Goal: Task Accomplishment & Management: Use online tool/utility

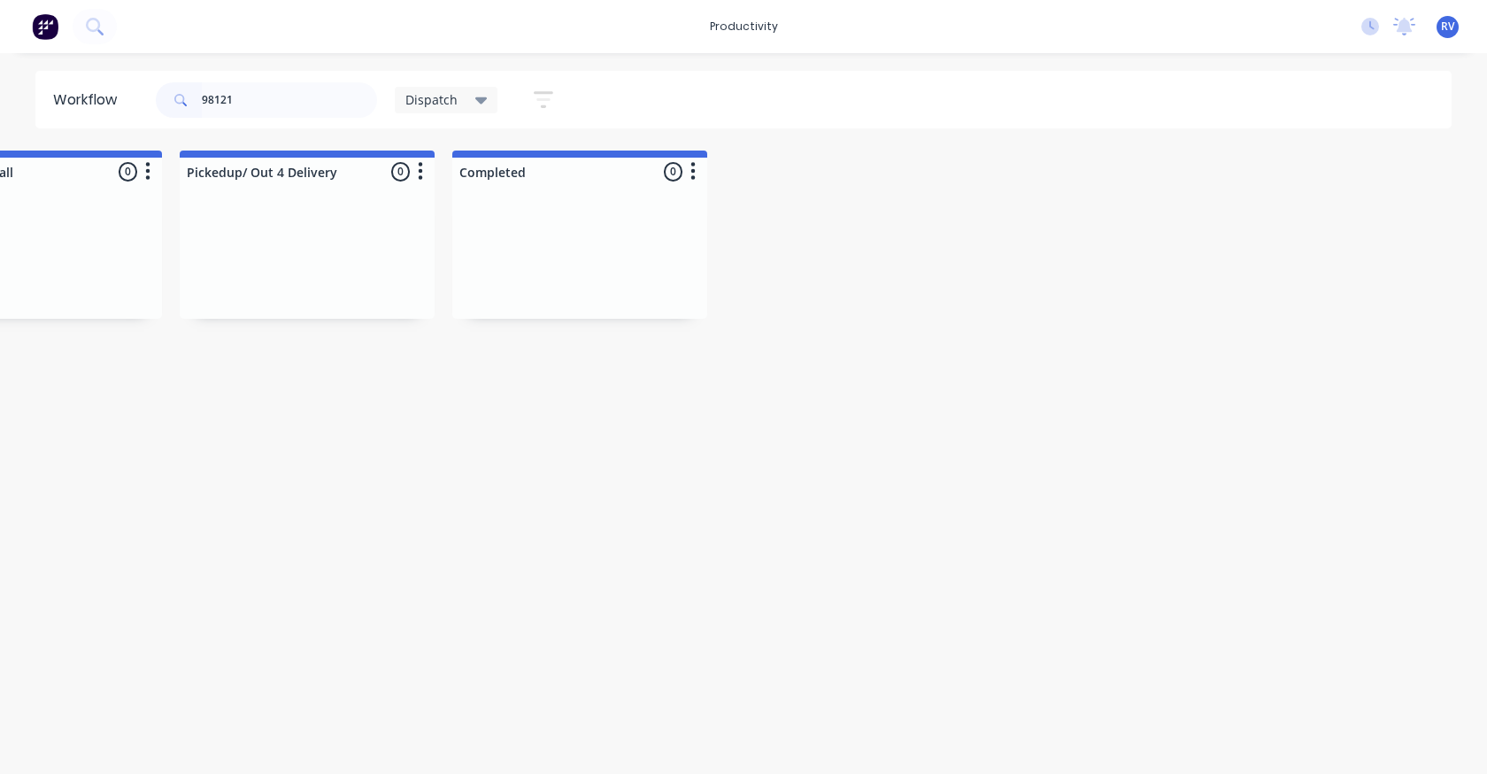
scroll to position [0, 2308]
type input "98121"
click at [412, 94] on span "Dispatch" at bounding box center [431, 99] width 52 height 19
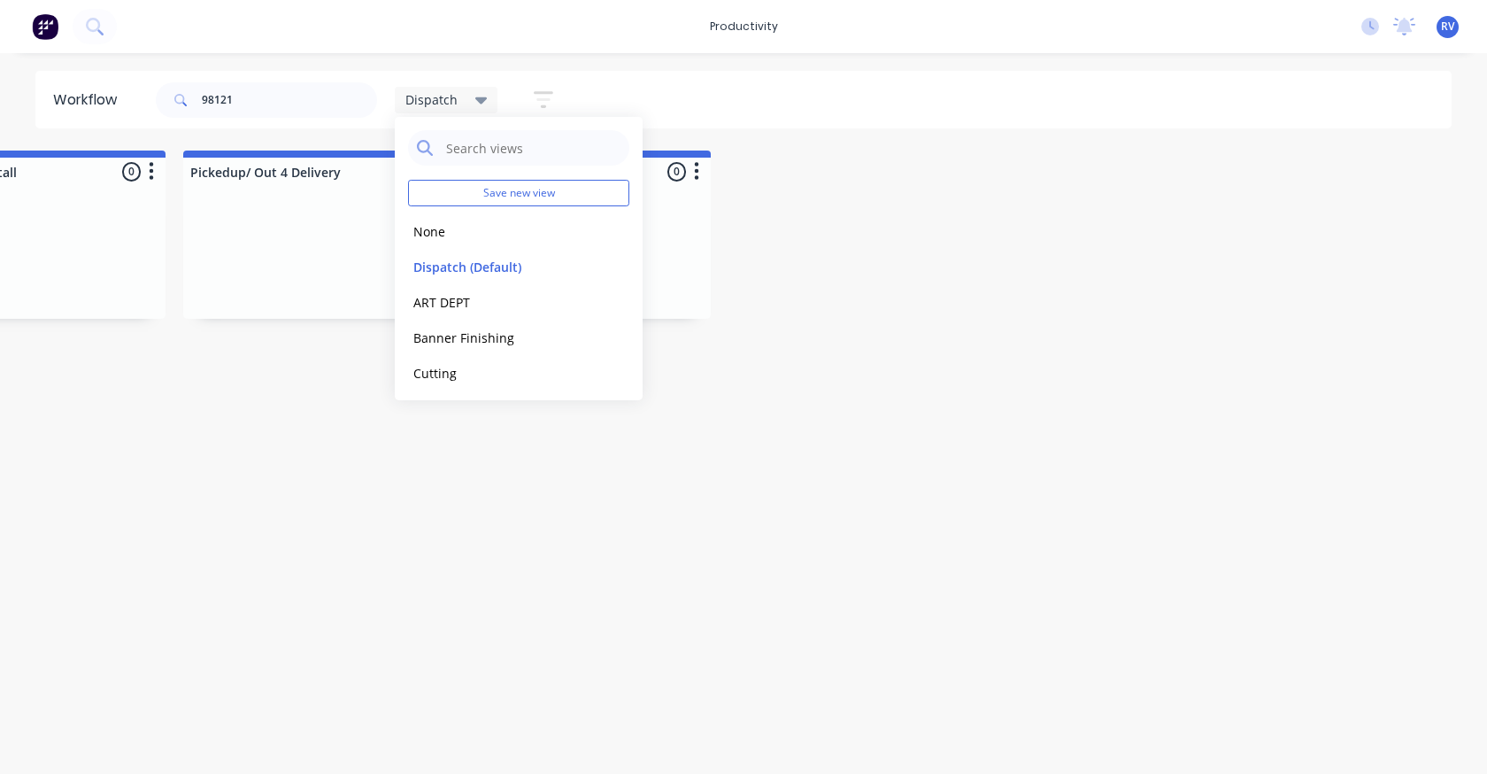
drag, startPoint x: 447, startPoint y: 234, endPoint x: 399, endPoint y: 204, distance: 56.0
click at [436, 227] on button "None" at bounding box center [502, 231] width 189 height 20
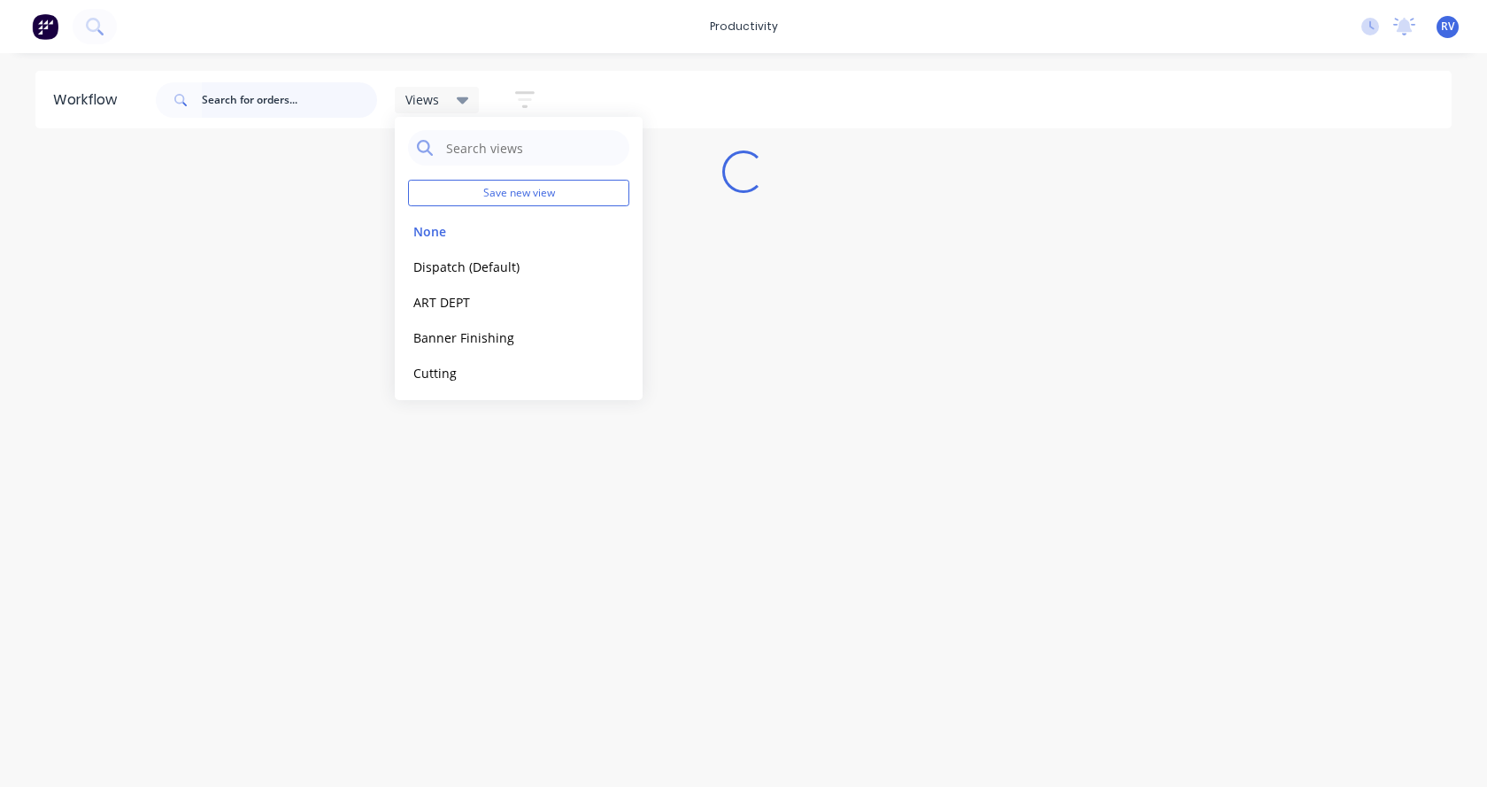
drag, startPoint x: 278, startPoint y: 107, endPoint x: 280, endPoint y: 98, distance: 9.0
click at [278, 106] on input "text" at bounding box center [289, 99] width 175 height 35
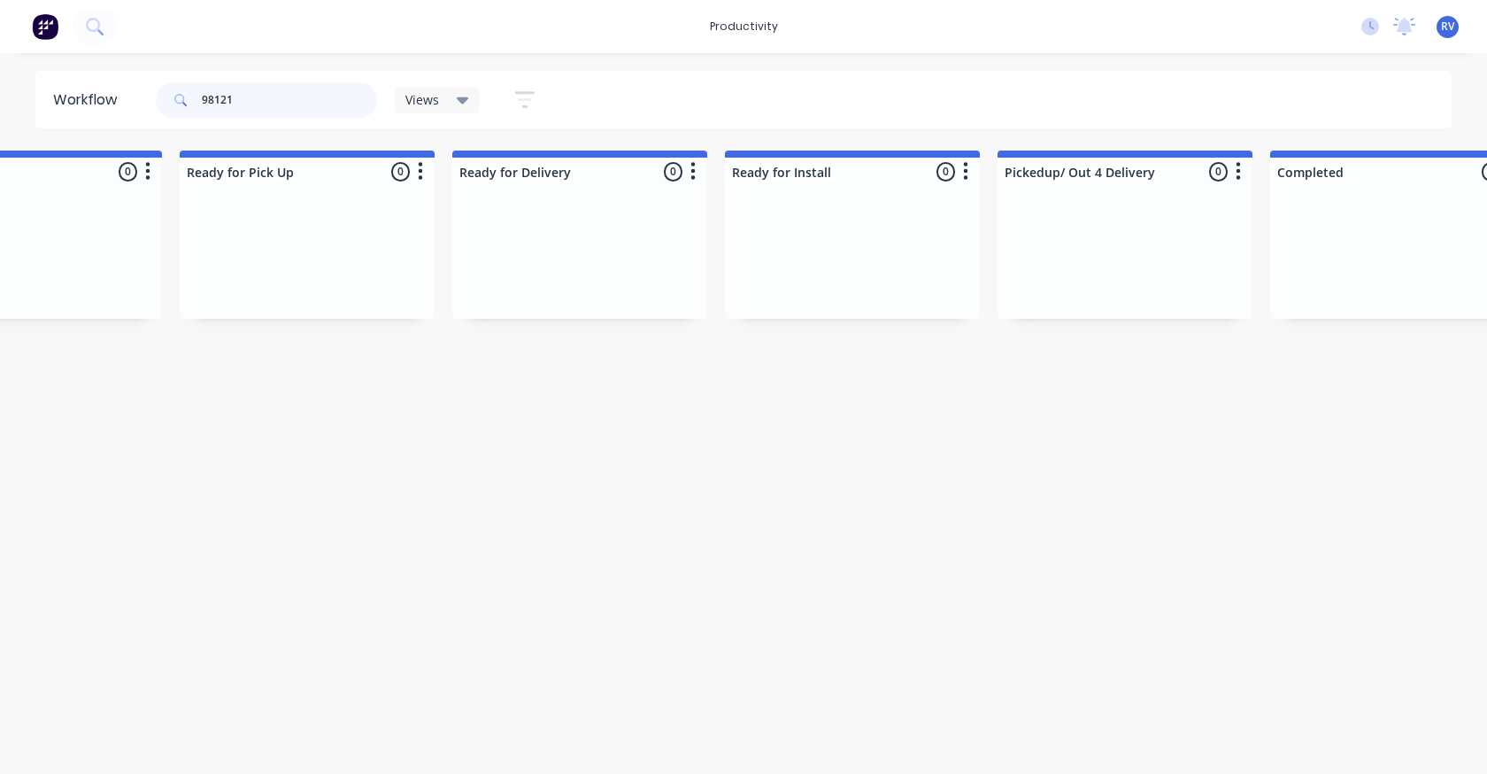
scroll to position [0, 5315]
type input "98121"
click at [431, 100] on span "Views" at bounding box center [422, 99] width 34 height 19
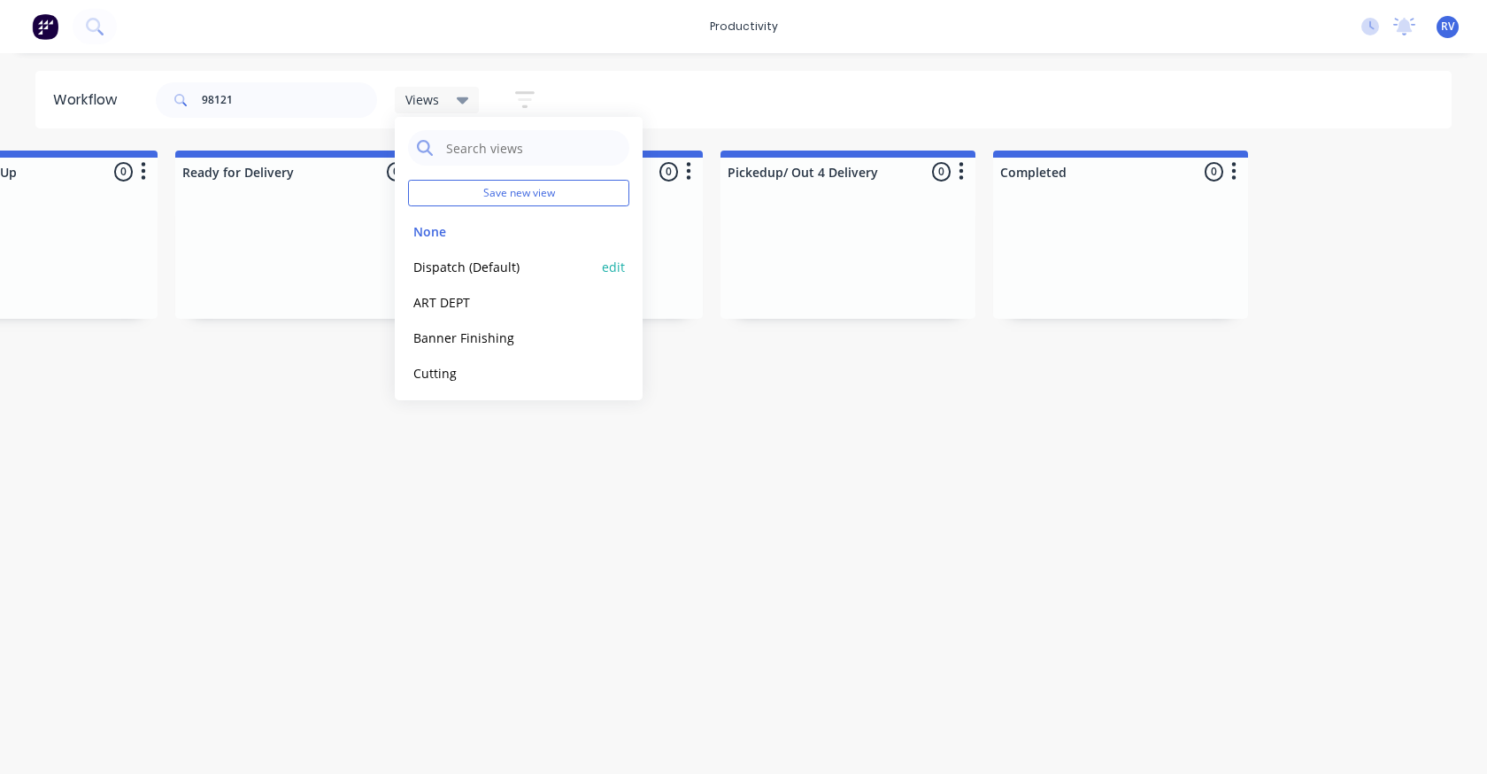
click at [450, 257] on button "Dispatch (Default)" at bounding box center [502, 267] width 189 height 20
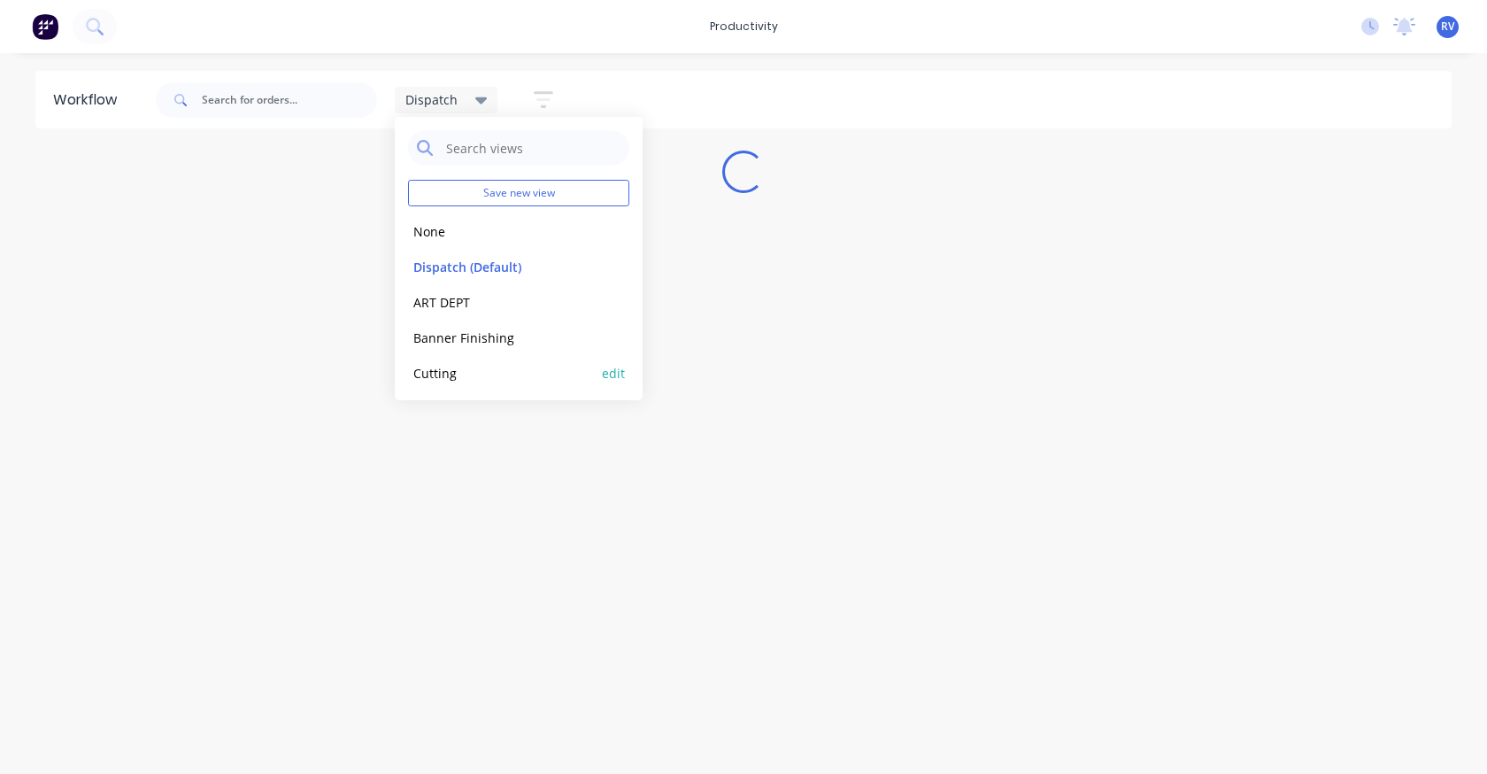
scroll to position [0, 0]
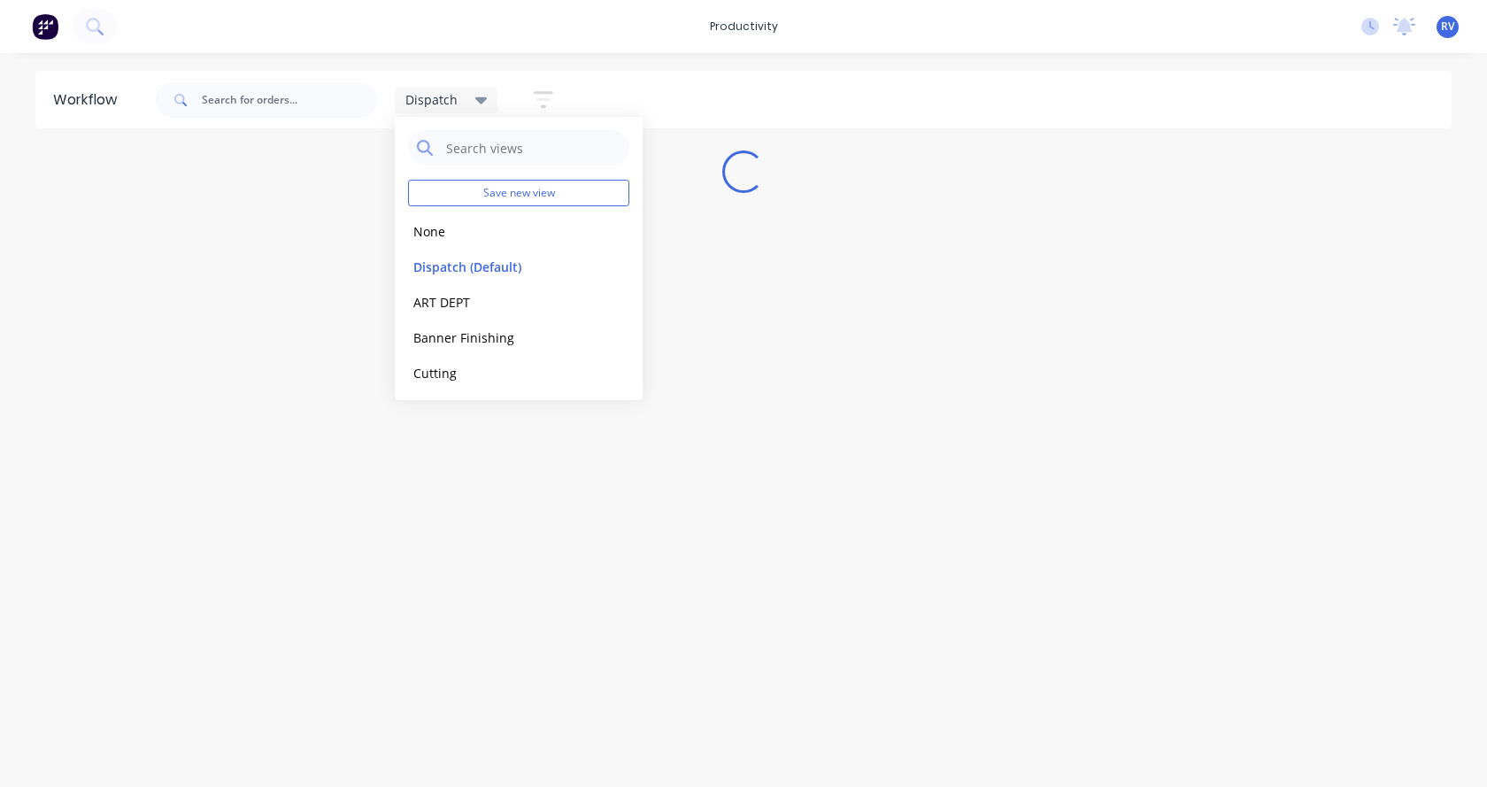
click at [422, 427] on div "Workflow Dispatch Save new view None edit Dispatch (Default) edit ART DEPT edit…" at bounding box center [743, 411] width 1487 height 681
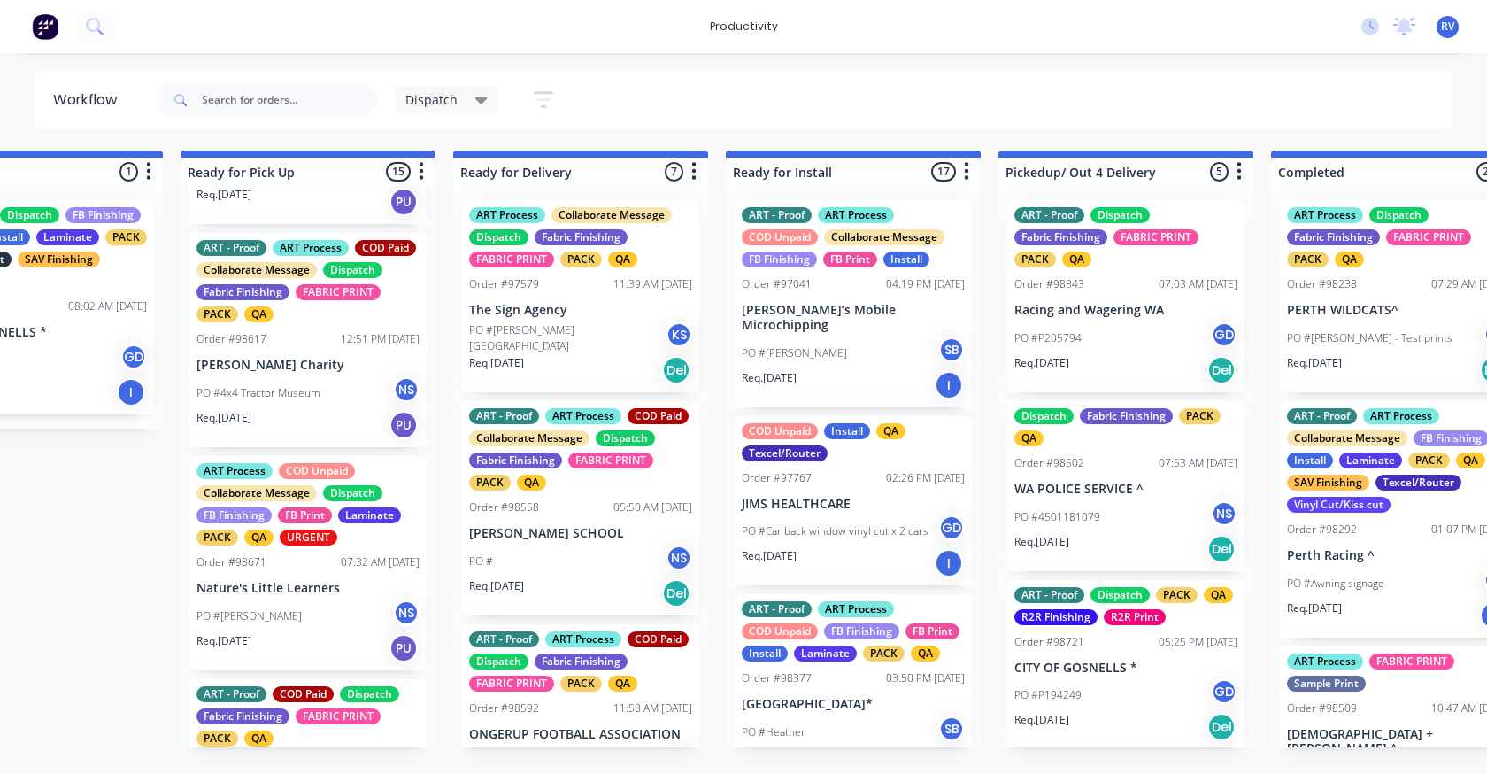
scroll to position [974, 0]
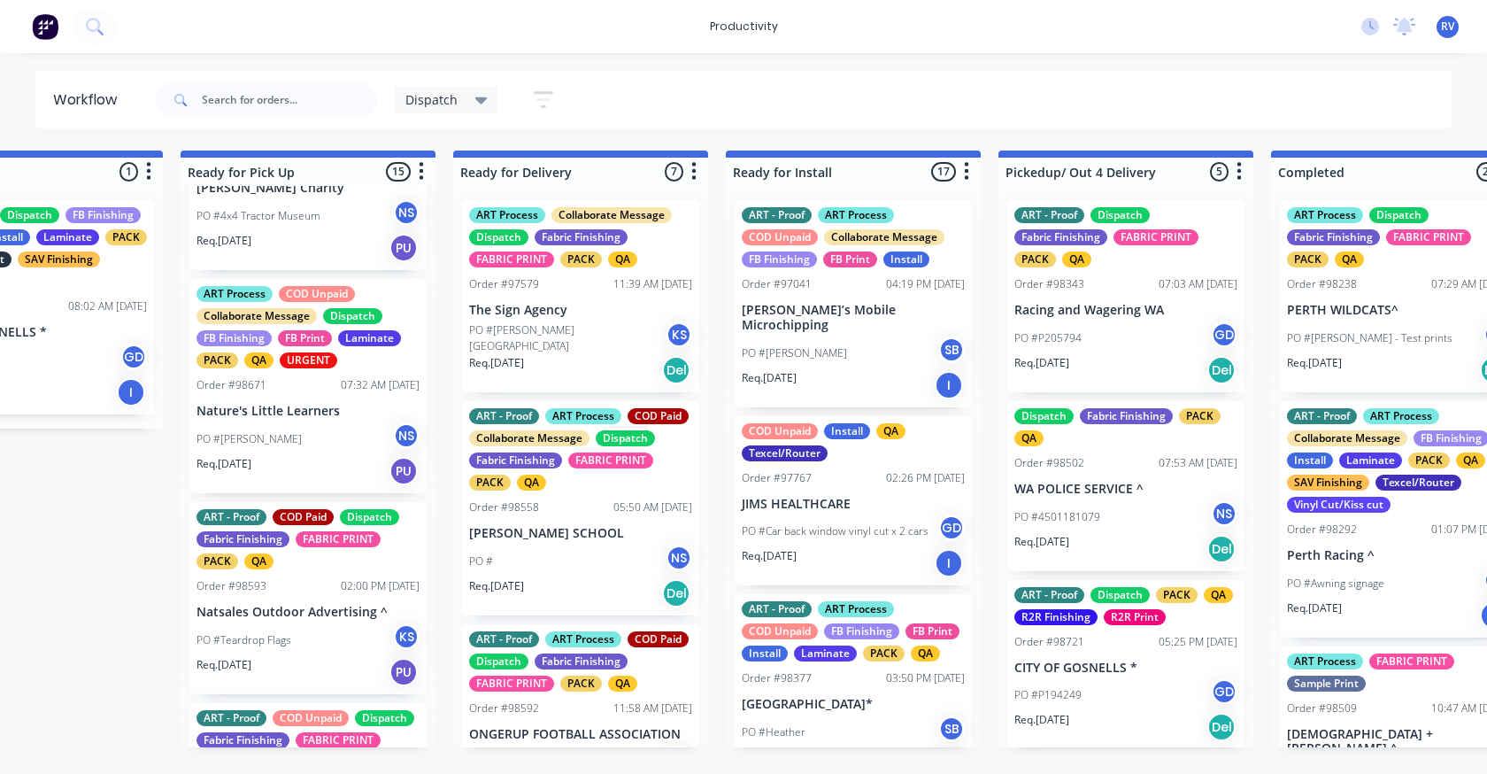
click at [300, 599] on div "ART - Proof COD Paid Dispatch Fabric Finishing FABRIC PRINT PACK QA Order #9859…" at bounding box center [307, 598] width 237 height 192
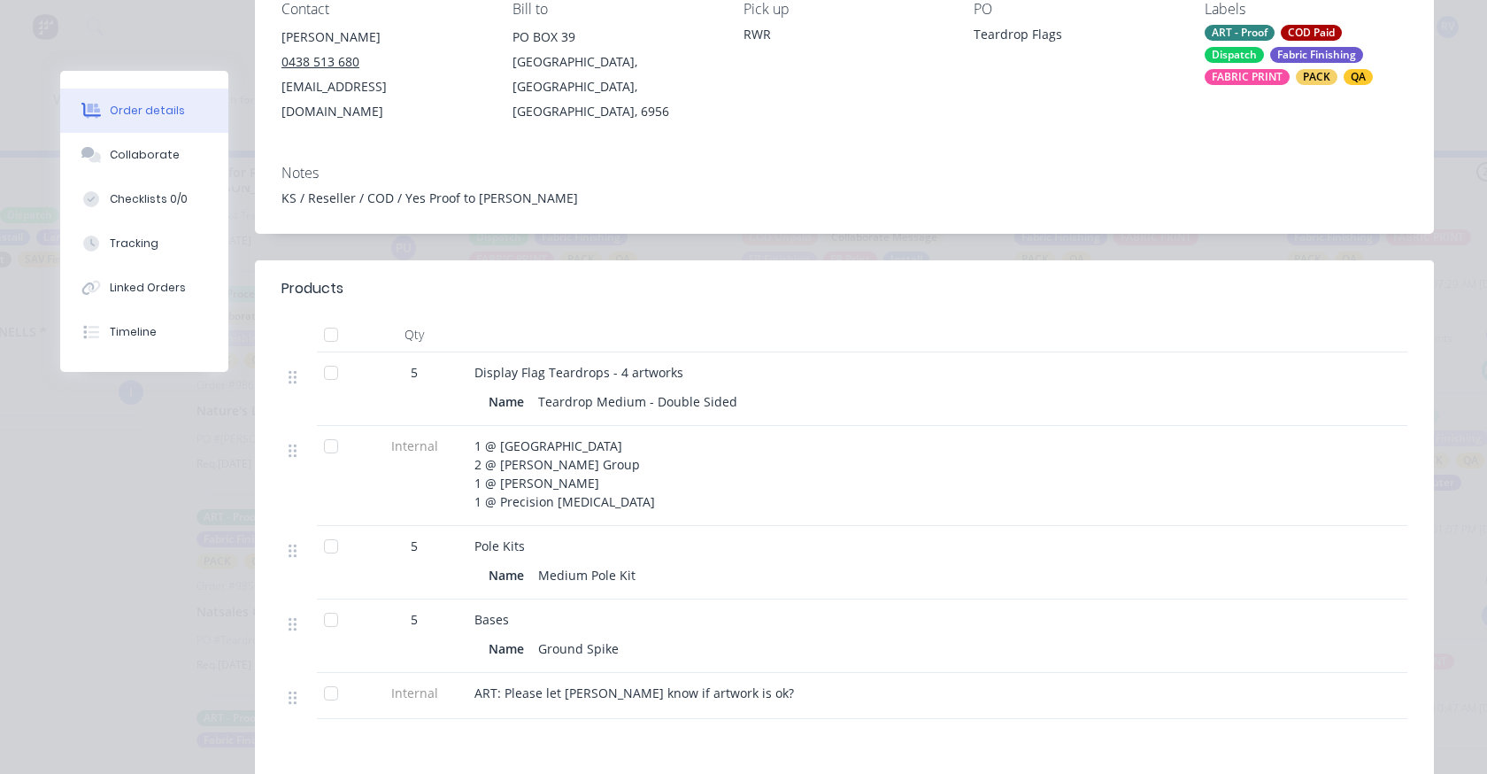
scroll to position [0, 0]
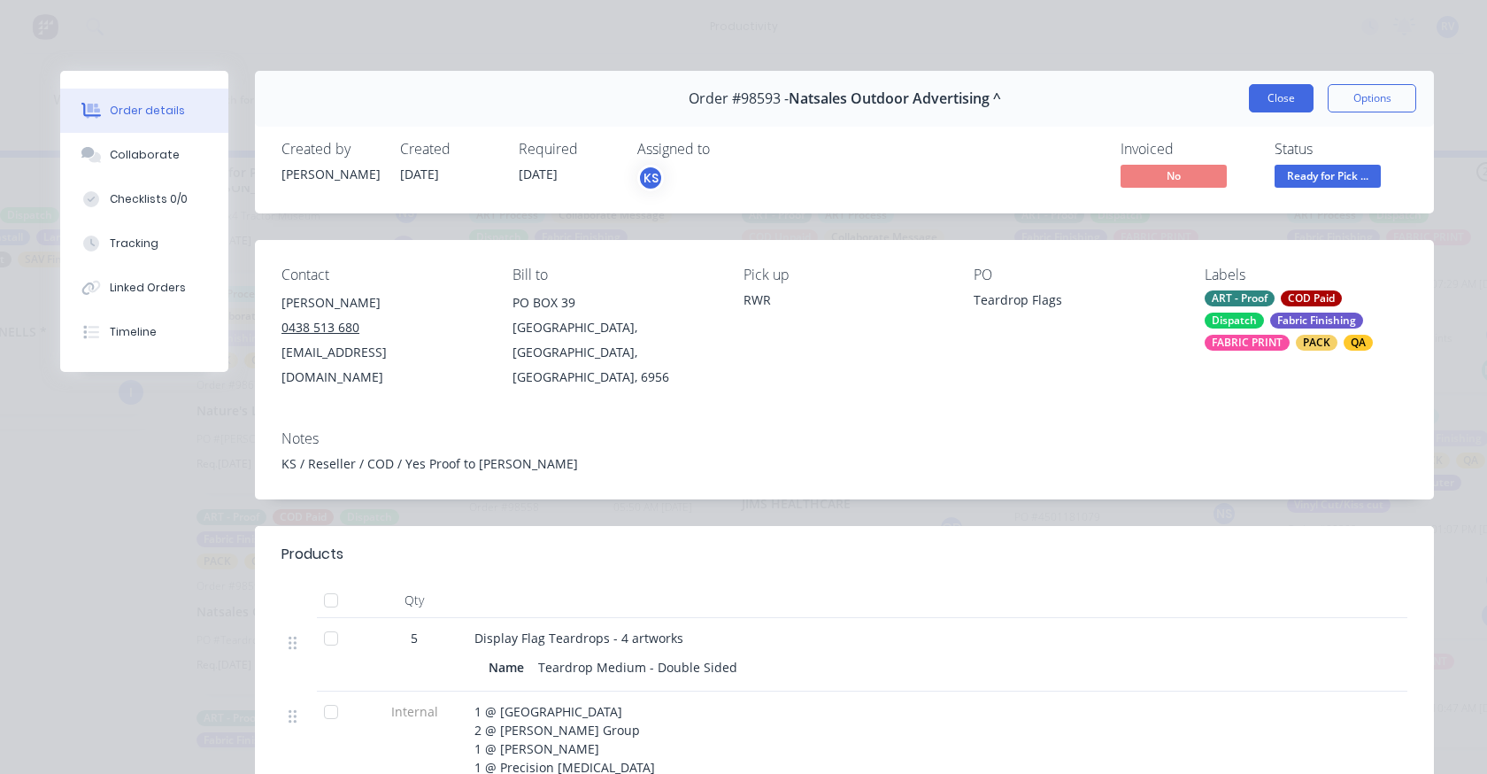
click at [1257, 92] on button "Close" at bounding box center [1281, 98] width 65 height 28
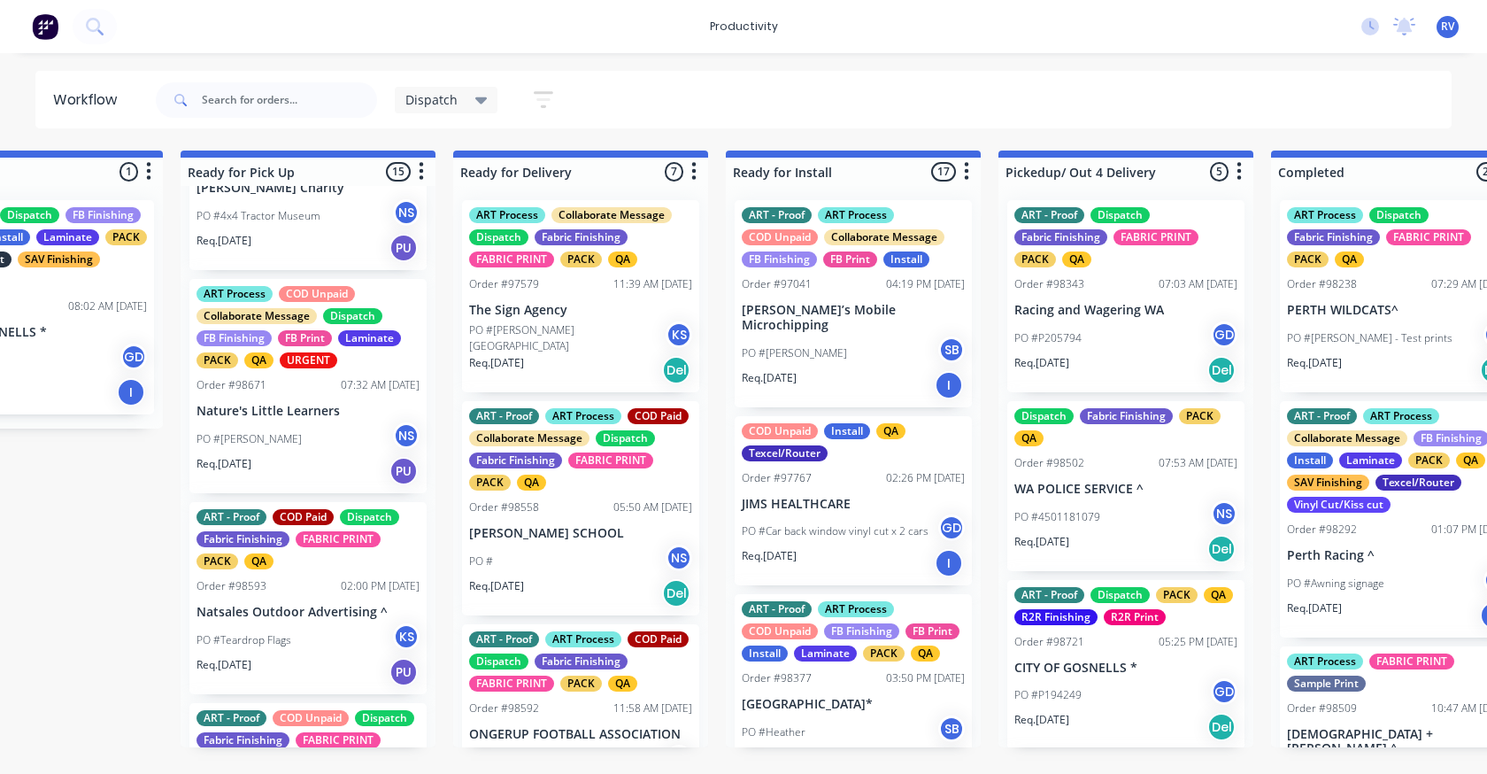
scroll to position [266, 0]
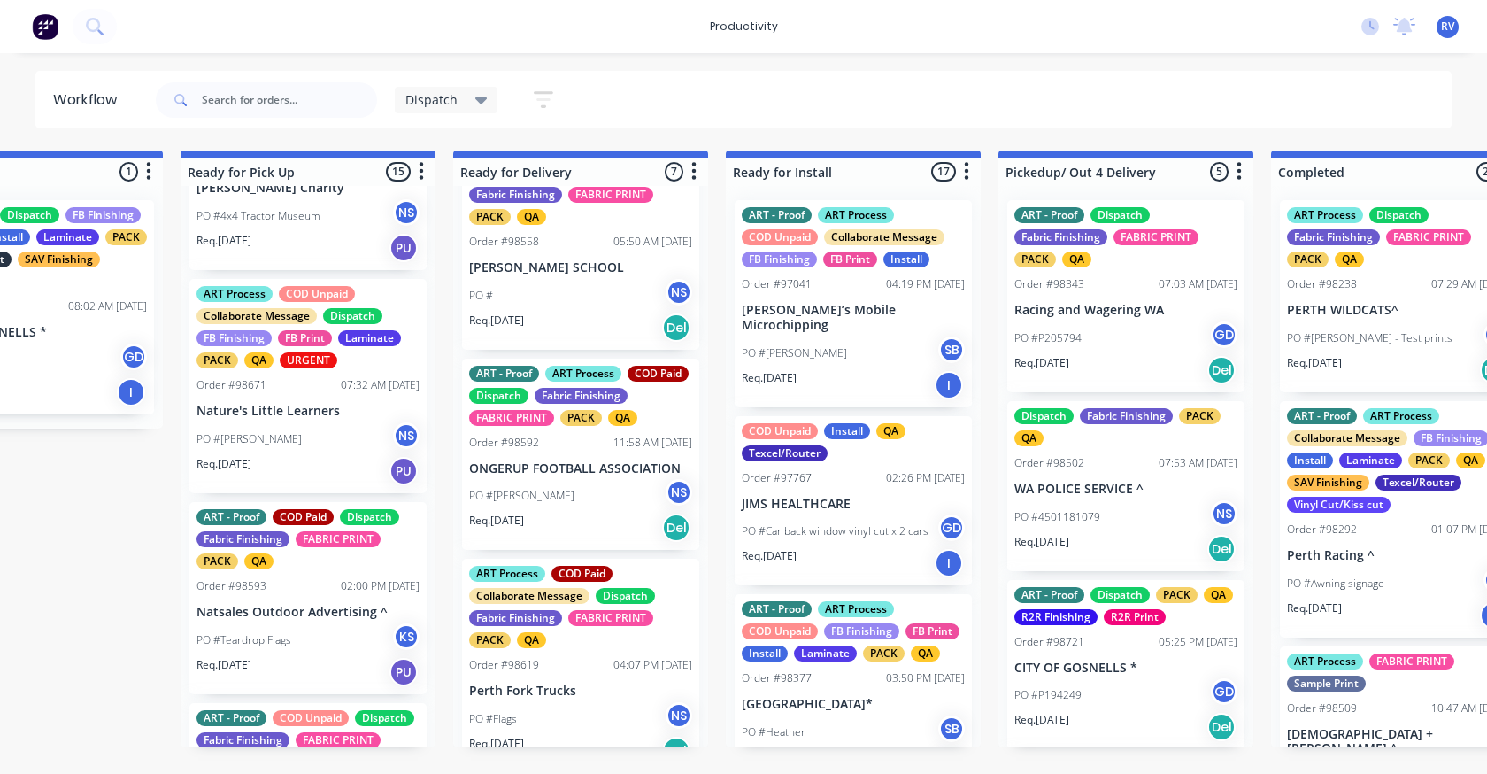
click at [308, 456] on div "PO #[PERSON_NAME]" at bounding box center [307, 439] width 223 height 34
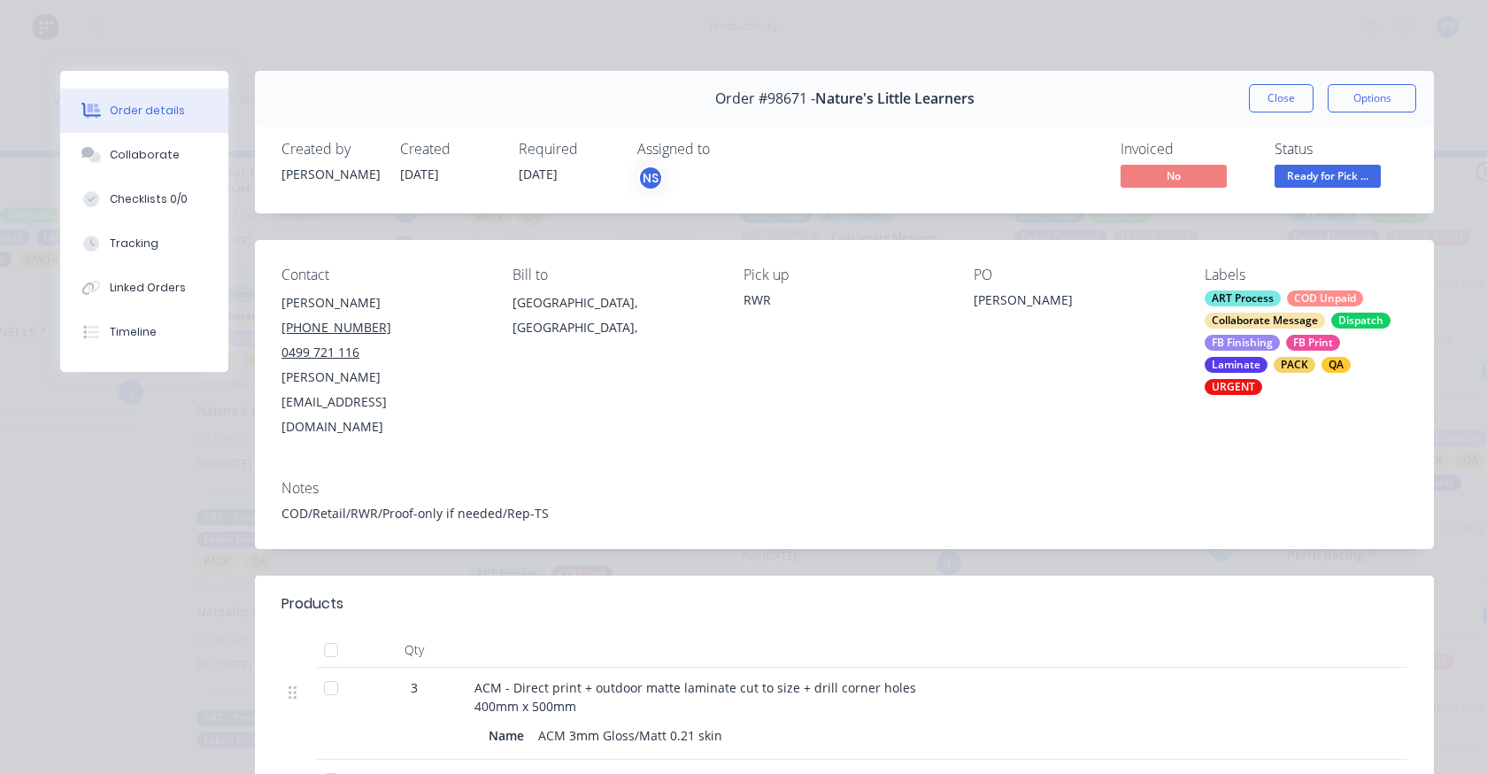
drag, startPoint x: 1286, startPoint y: 100, endPoint x: 1139, endPoint y: 131, distance: 150.2
click at [1285, 100] on button "Close" at bounding box center [1281, 98] width 65 height 28
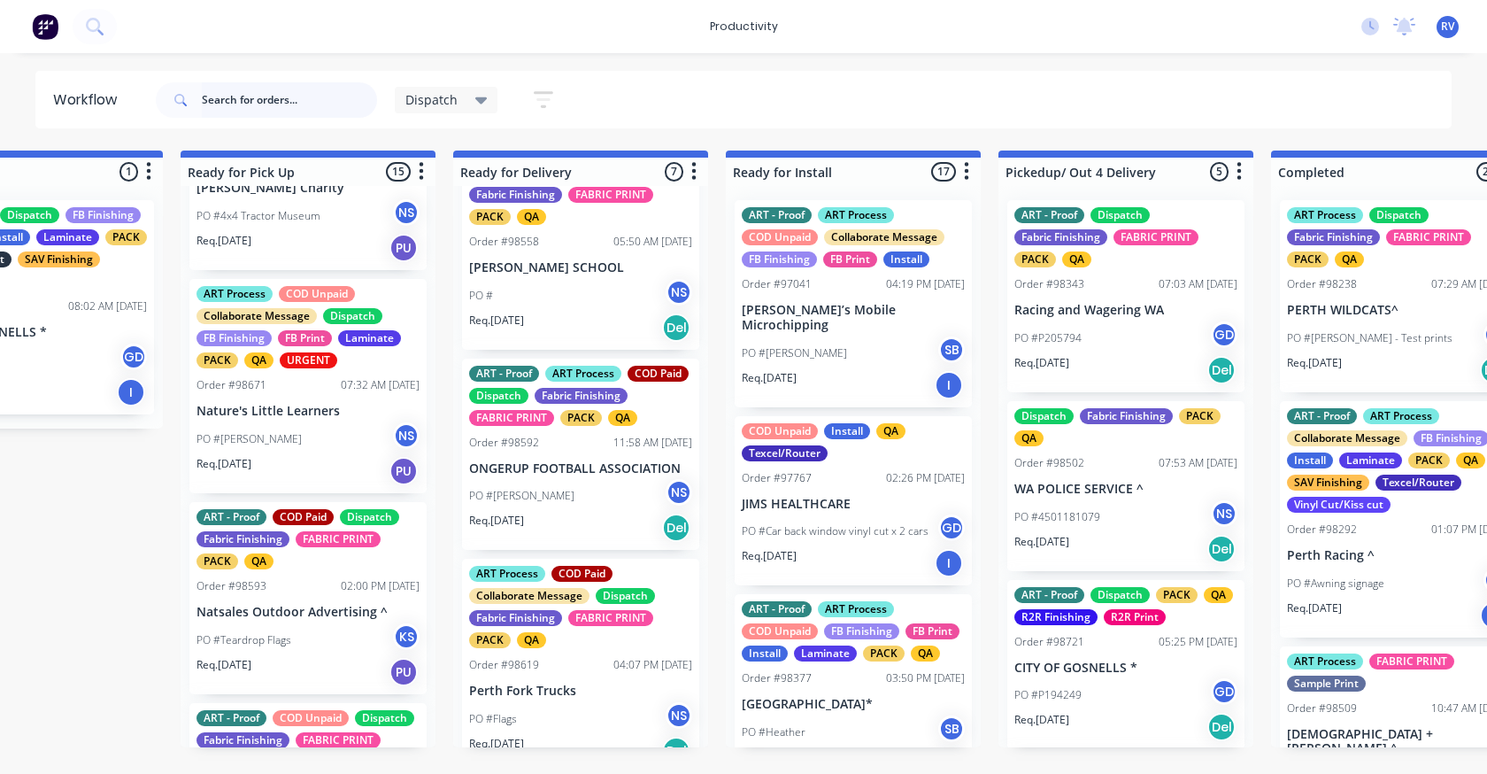
click at [258, 90] on input "text" at bounding box center [289, 99] width 175 height 35
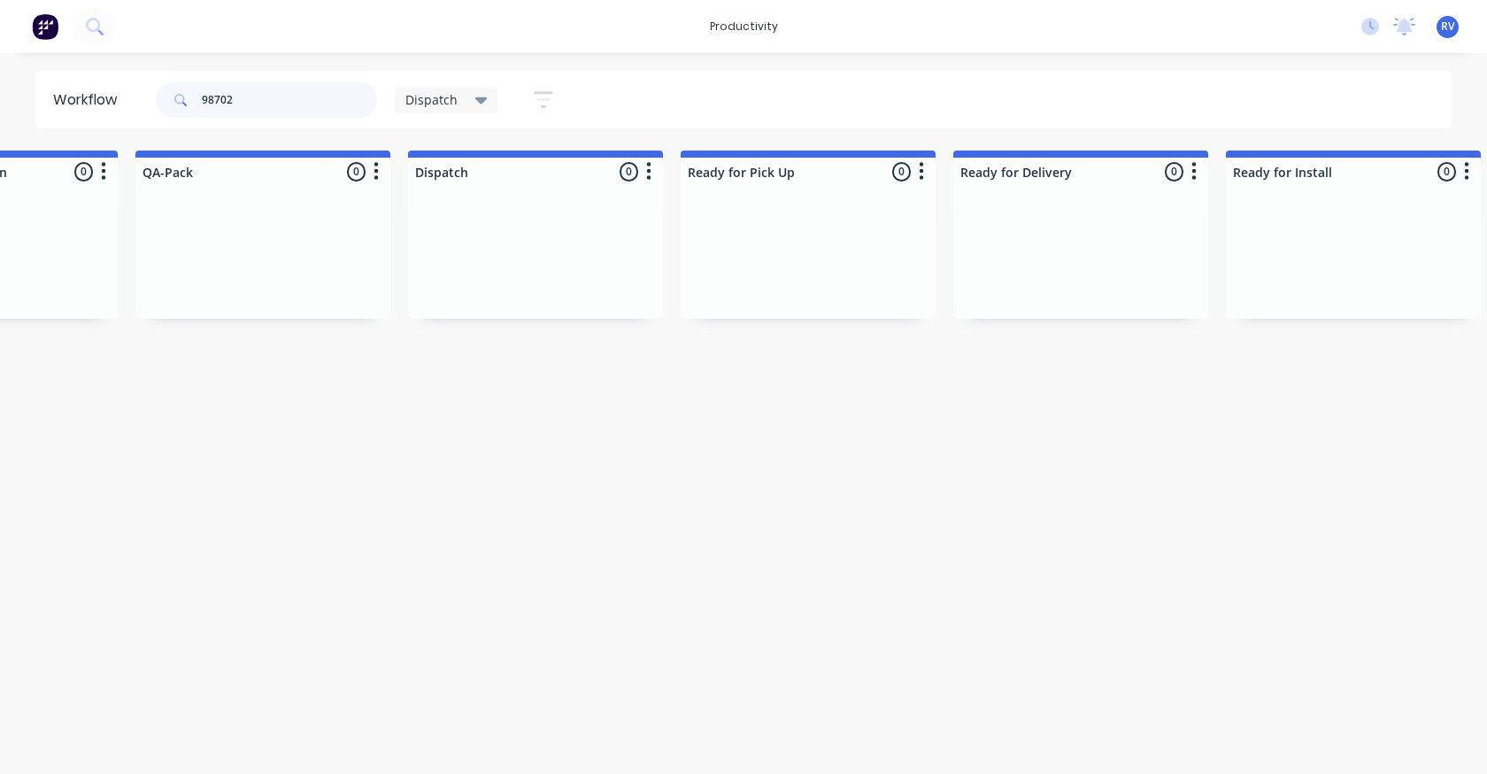
scroll to position [0, 997]
type input "98702"
click at [437, 113] on div "Dispatch Save new view None edit Dispatch (Default) edit ART DEPT edit Banner F…" at bounding box center [484, 99] width 178 height 35
click at [426, 100] on span "Dispatch" at bounding box center [431, 99] width 52 height 19
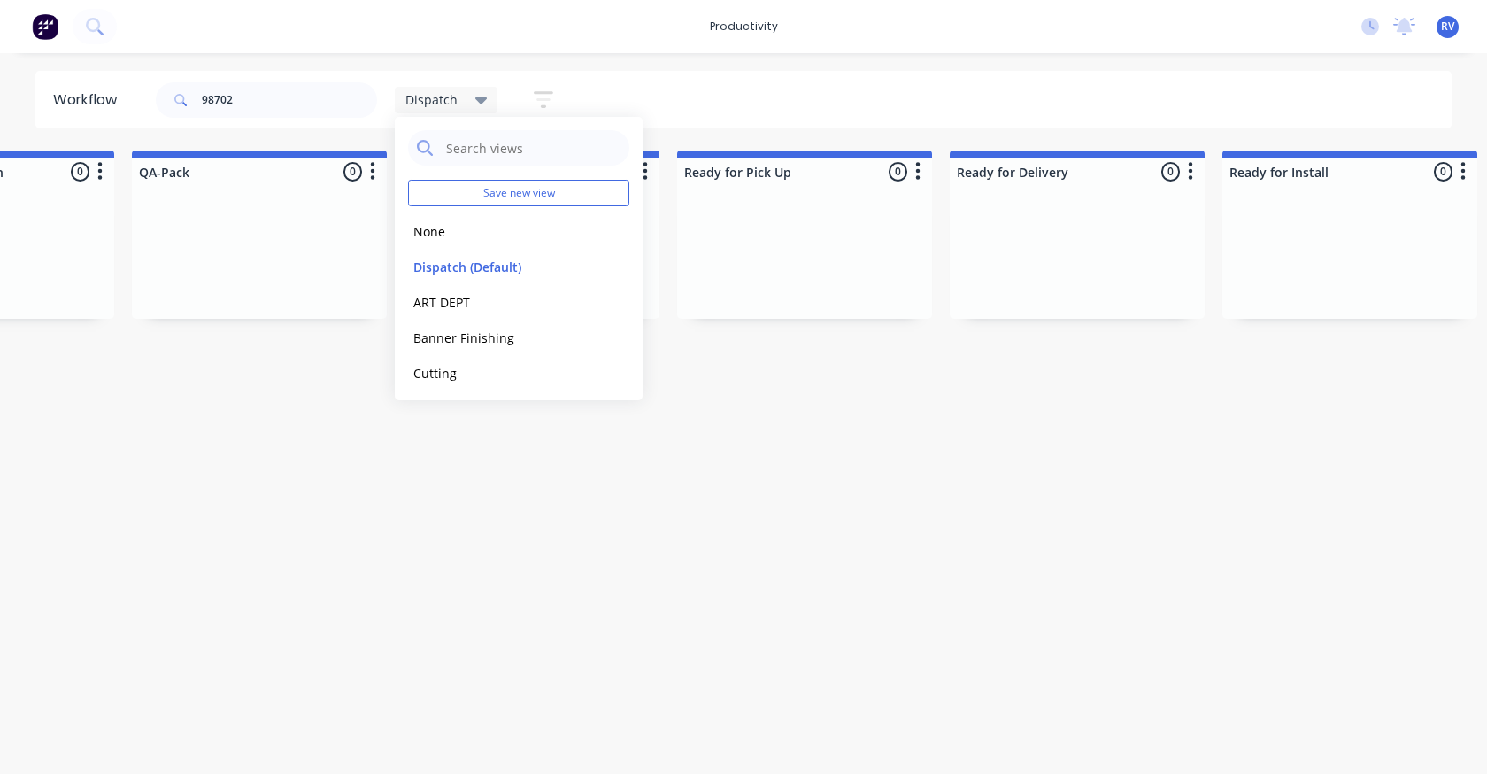
drag, startPoint x: 446, startPoint y: 229, endPoint x: 400, endPoint y: 205, distance: 51.9
click at [443, 227] on button "None" at bounding box center [502, 231] width 189 height 20
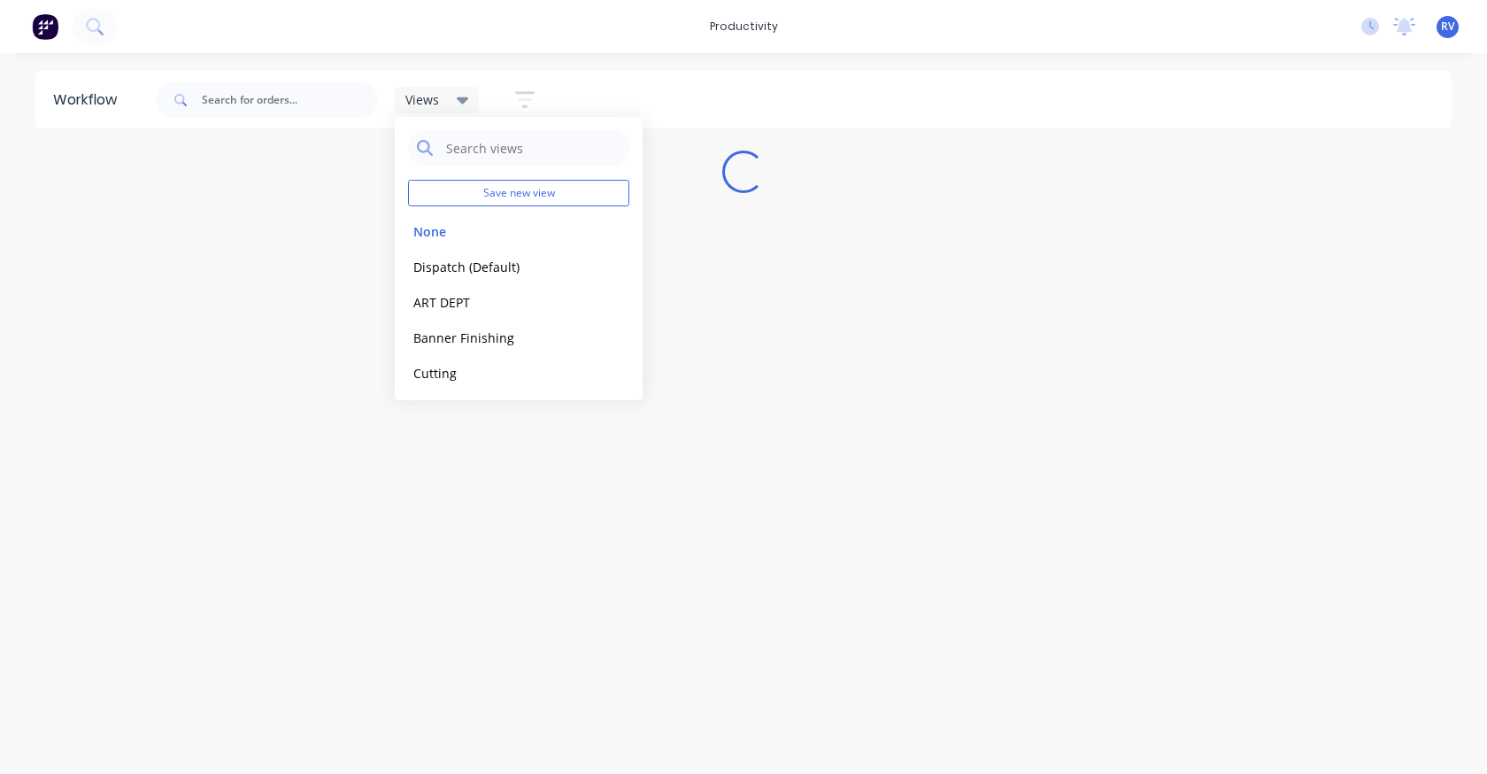
scroll to position [0, 0]
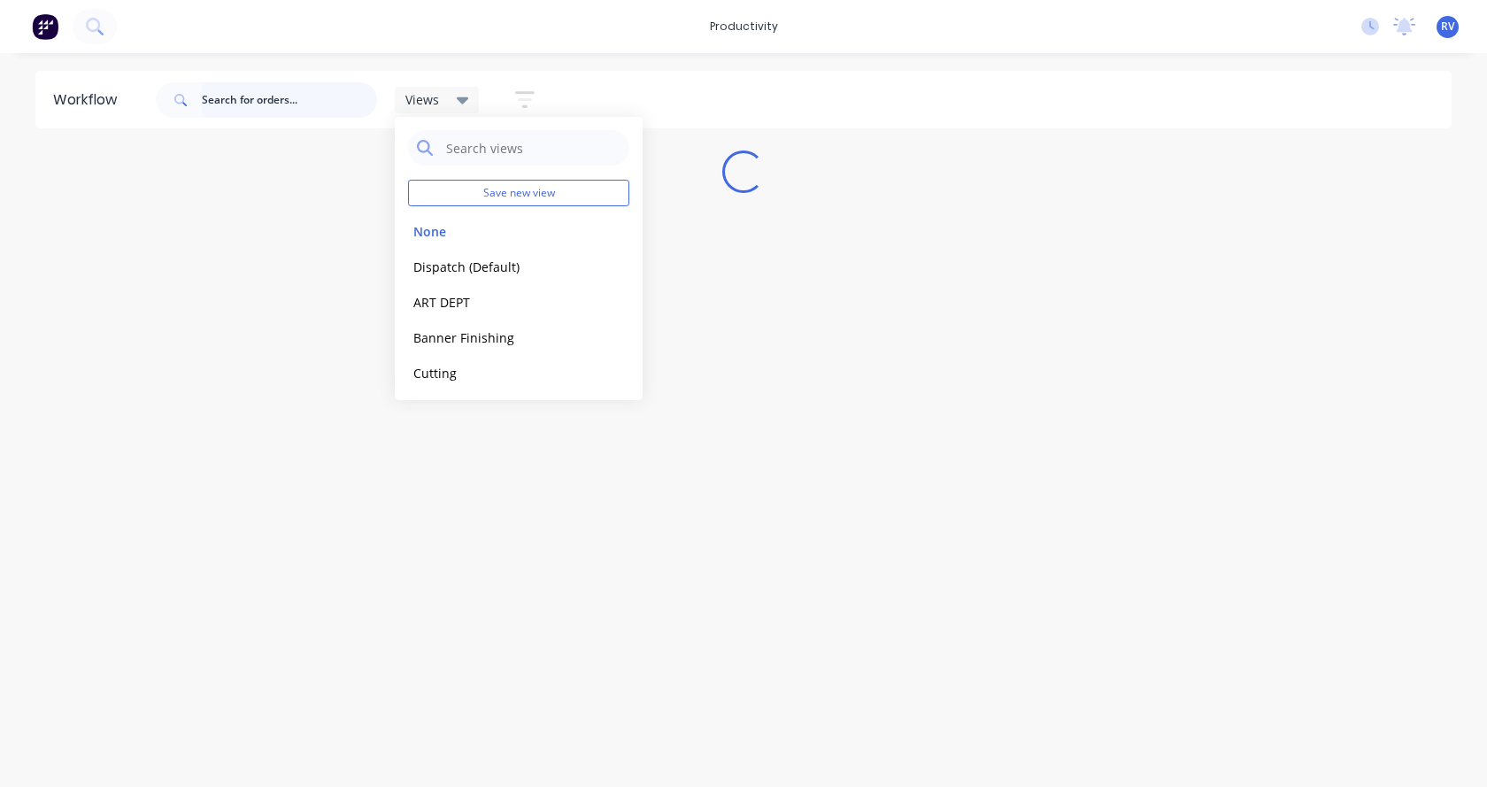
click at [287, 100] on input "text" at bounding box center [289, 99] width 175 height 35
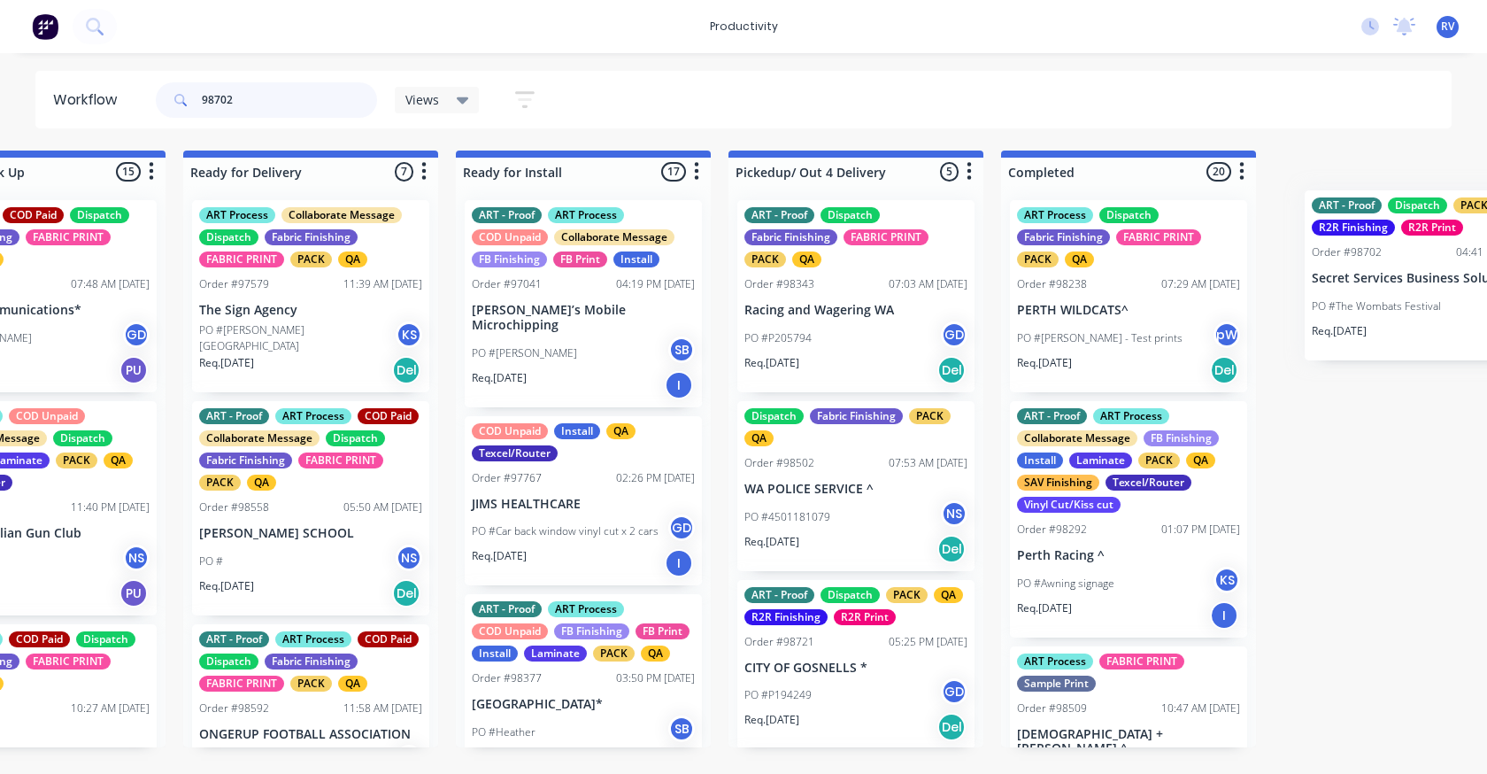
scroll to position [0, 5315]
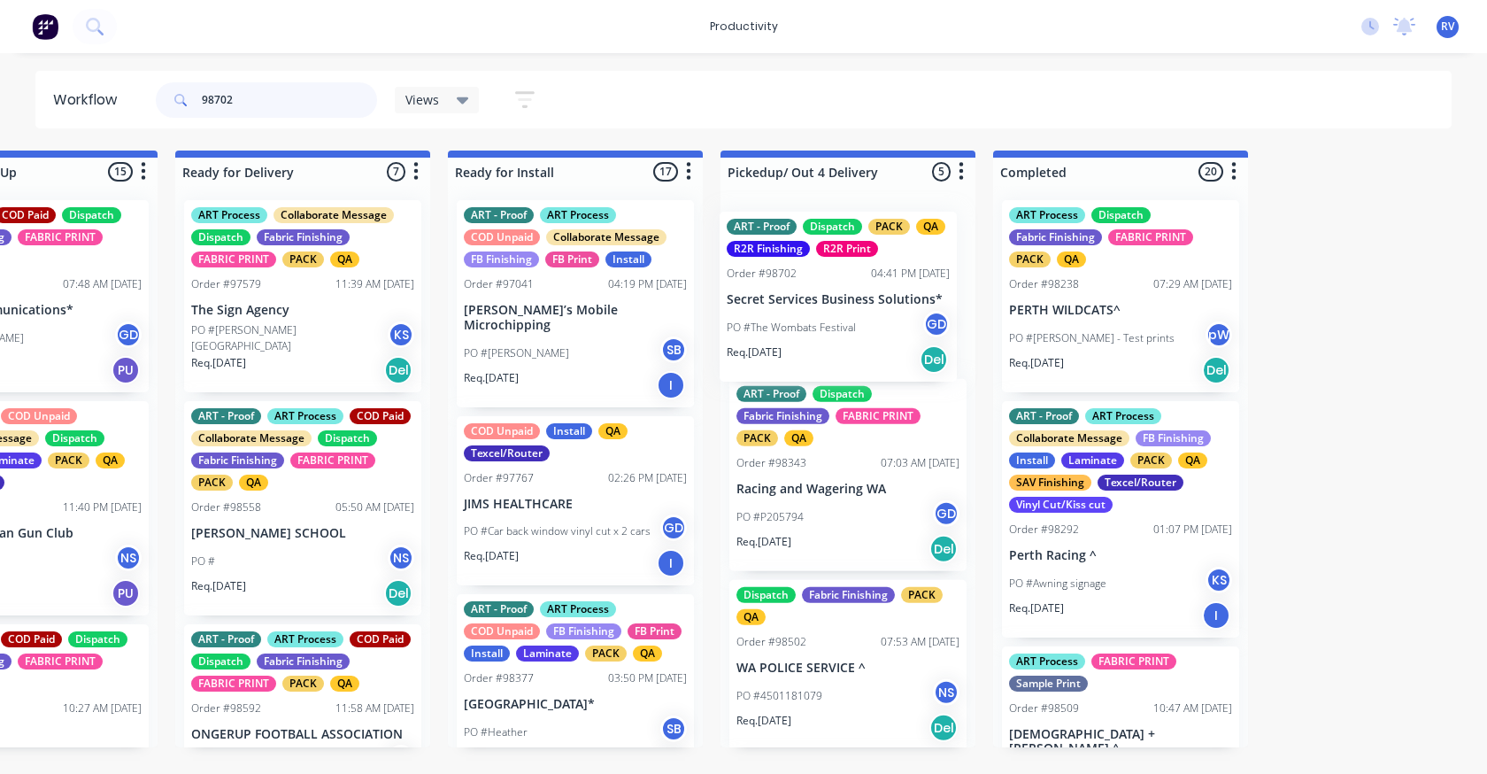
drag, startPoint x: 566, startPoint y: 266, endPoint x: 755, endPoint y: 241, distance: 190.3
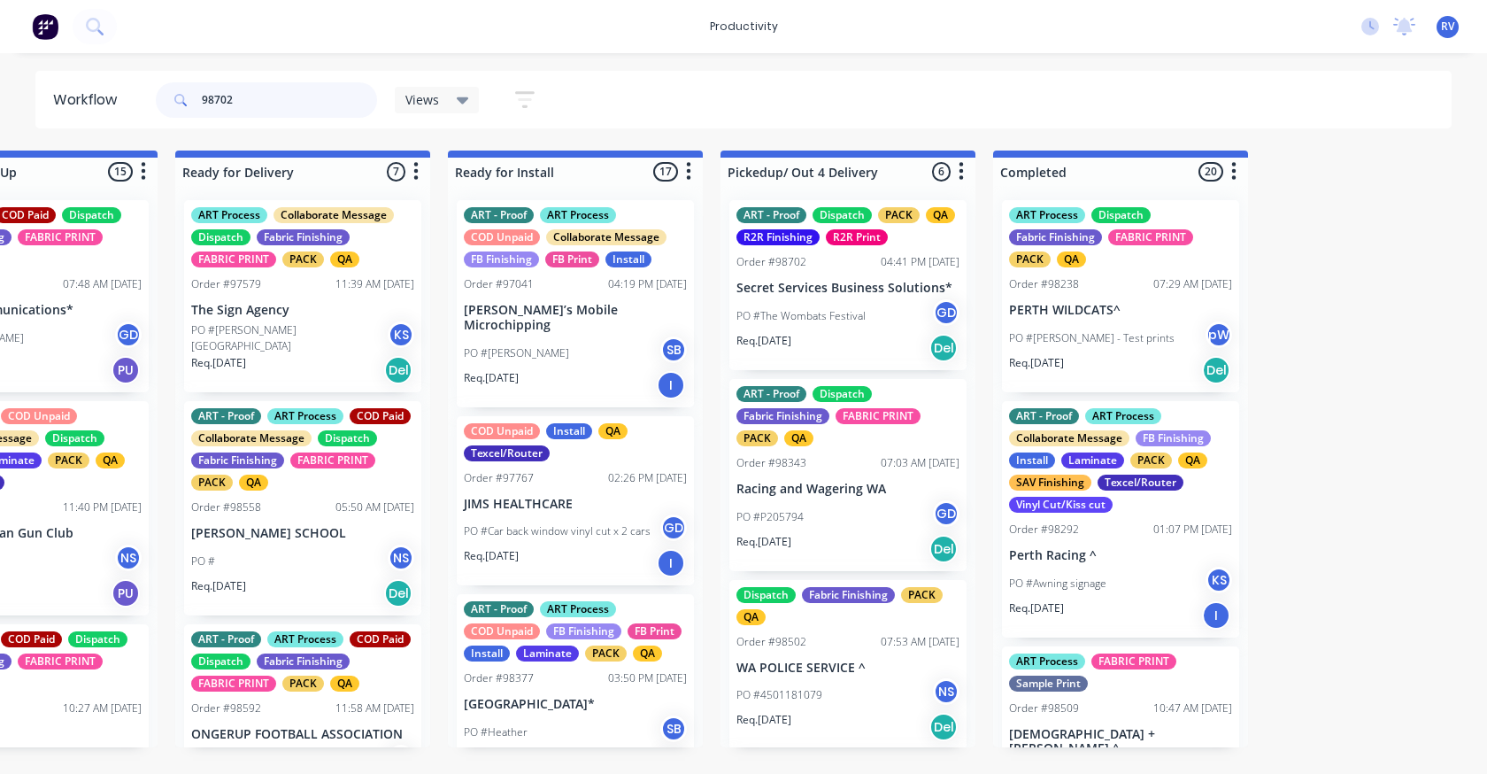
type input "98702"
click at [797, 696] on p "PO #4501181079" at bounding box center [779, 695] width 86 height 16
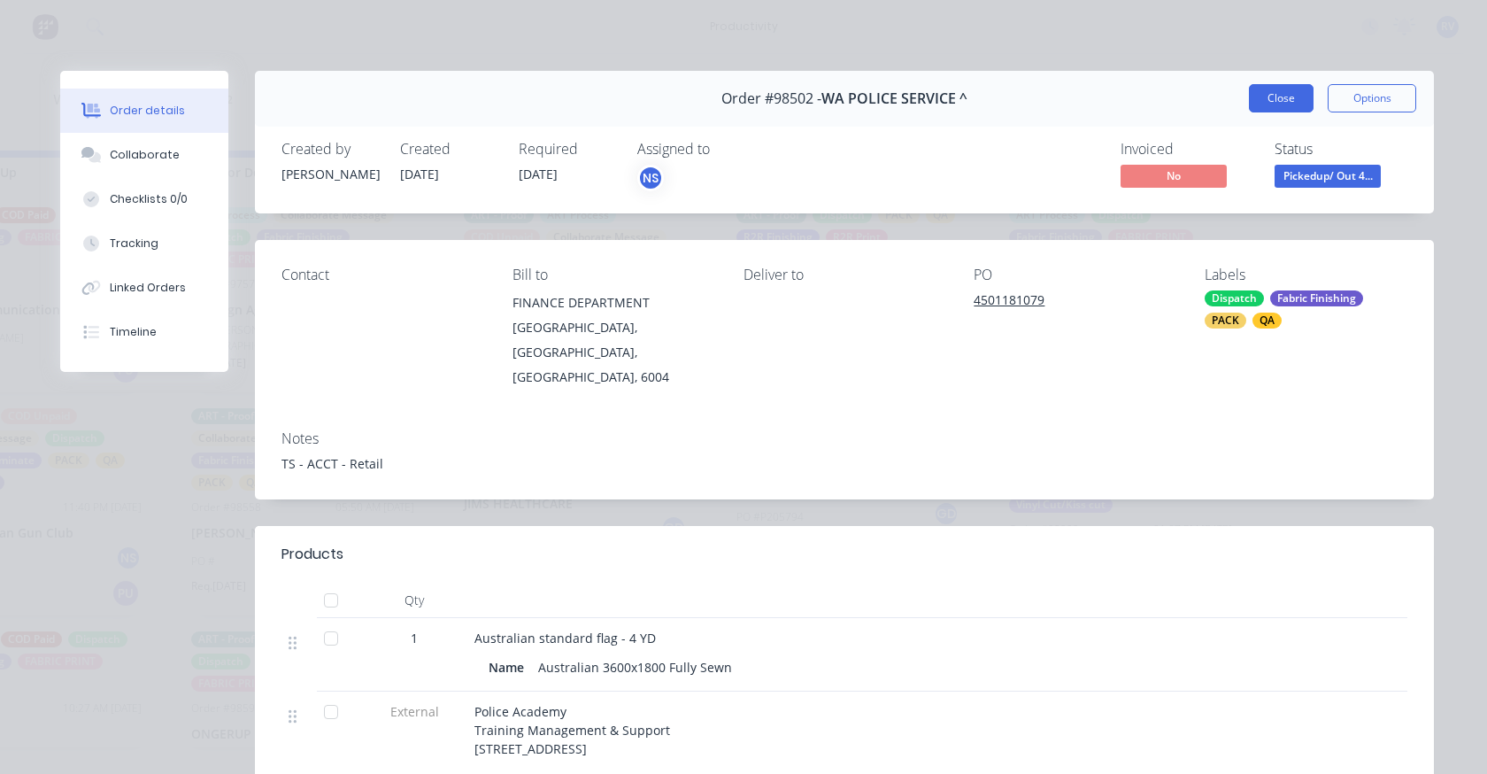
click at [1263, 96] on button "Close" at bounding box center [1281, 98] width 65 height 28
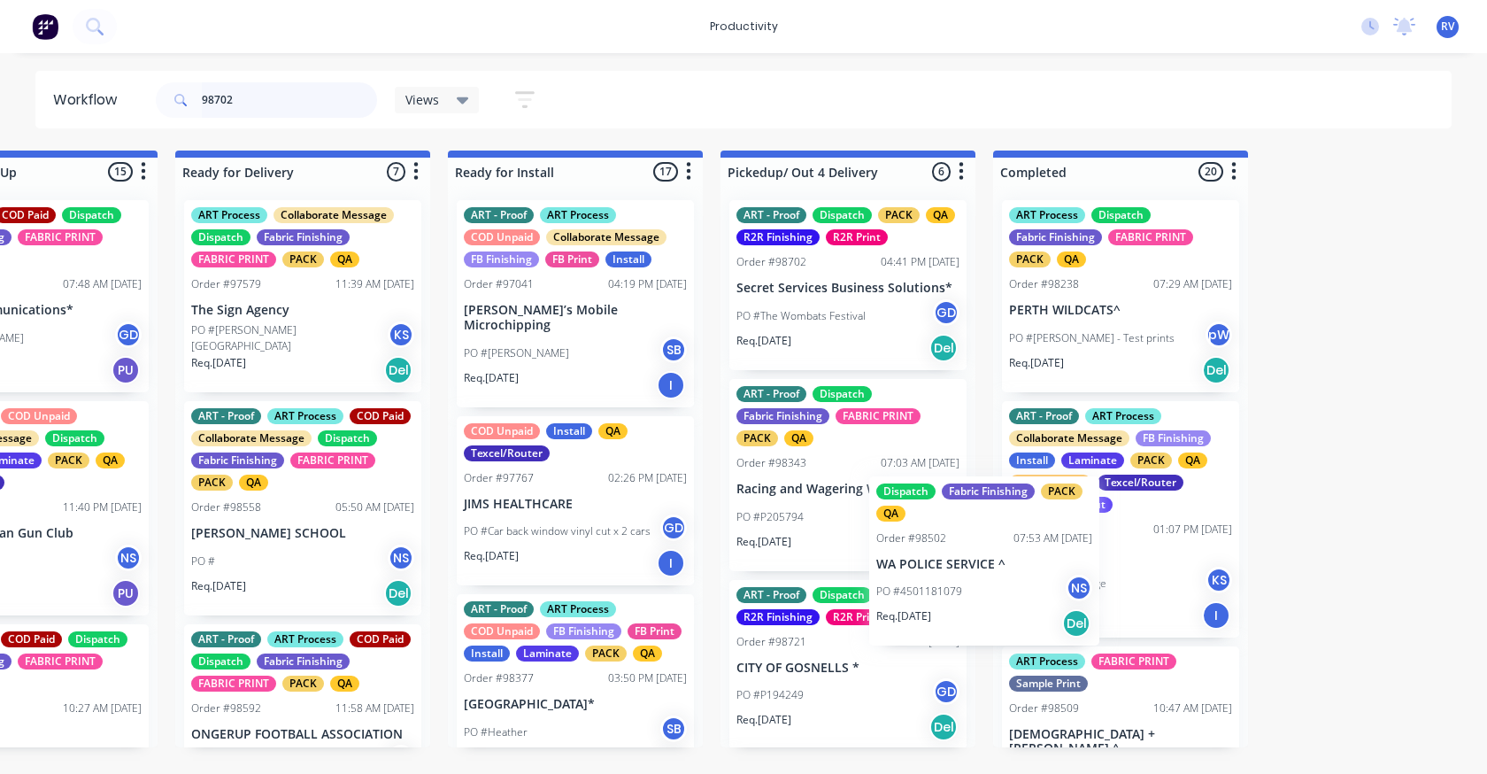
scroll to position [1, 0]
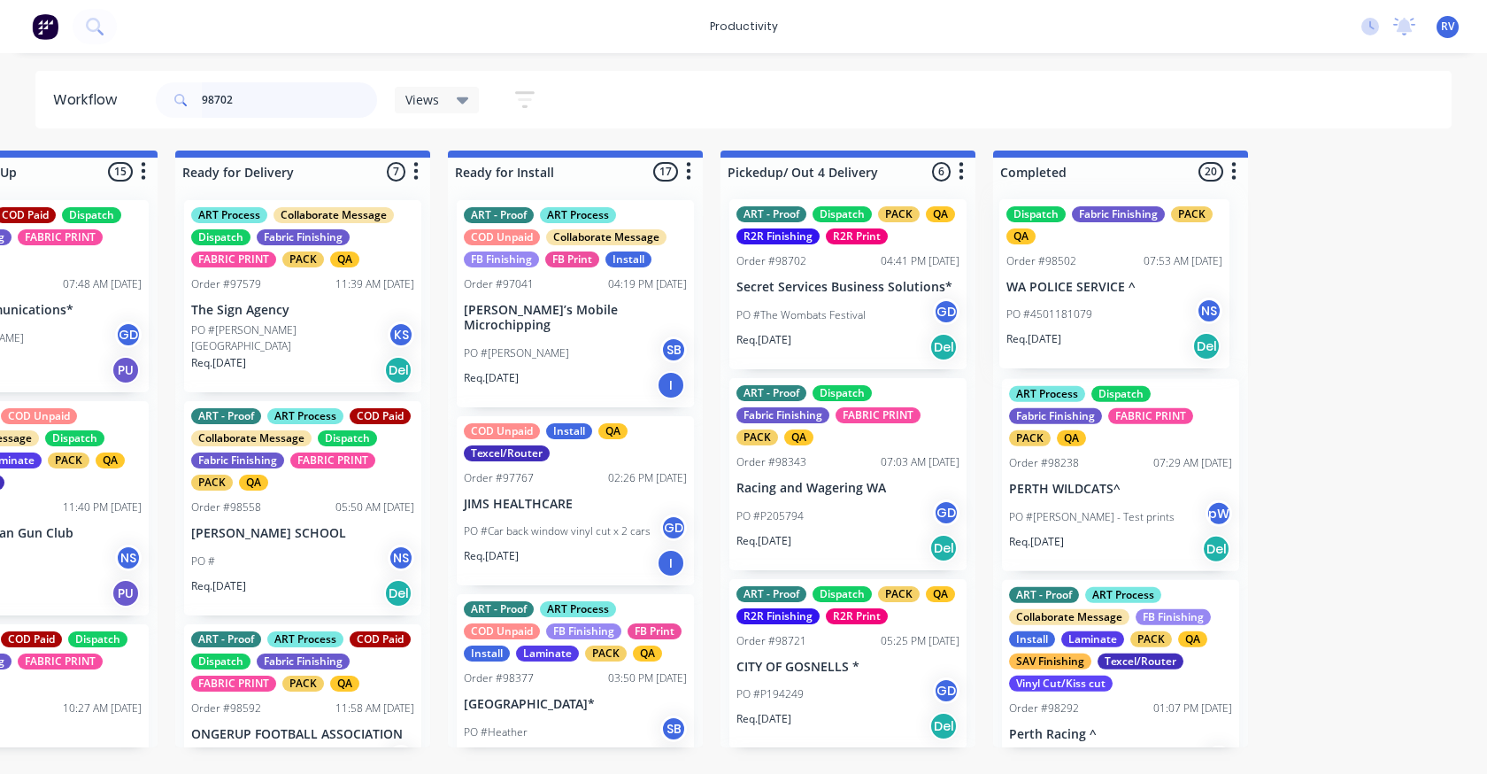
drag, startPoint x: 821, startPoint y: 685, endPoint x: 1096, endPoint y: 293, distance: 478.6
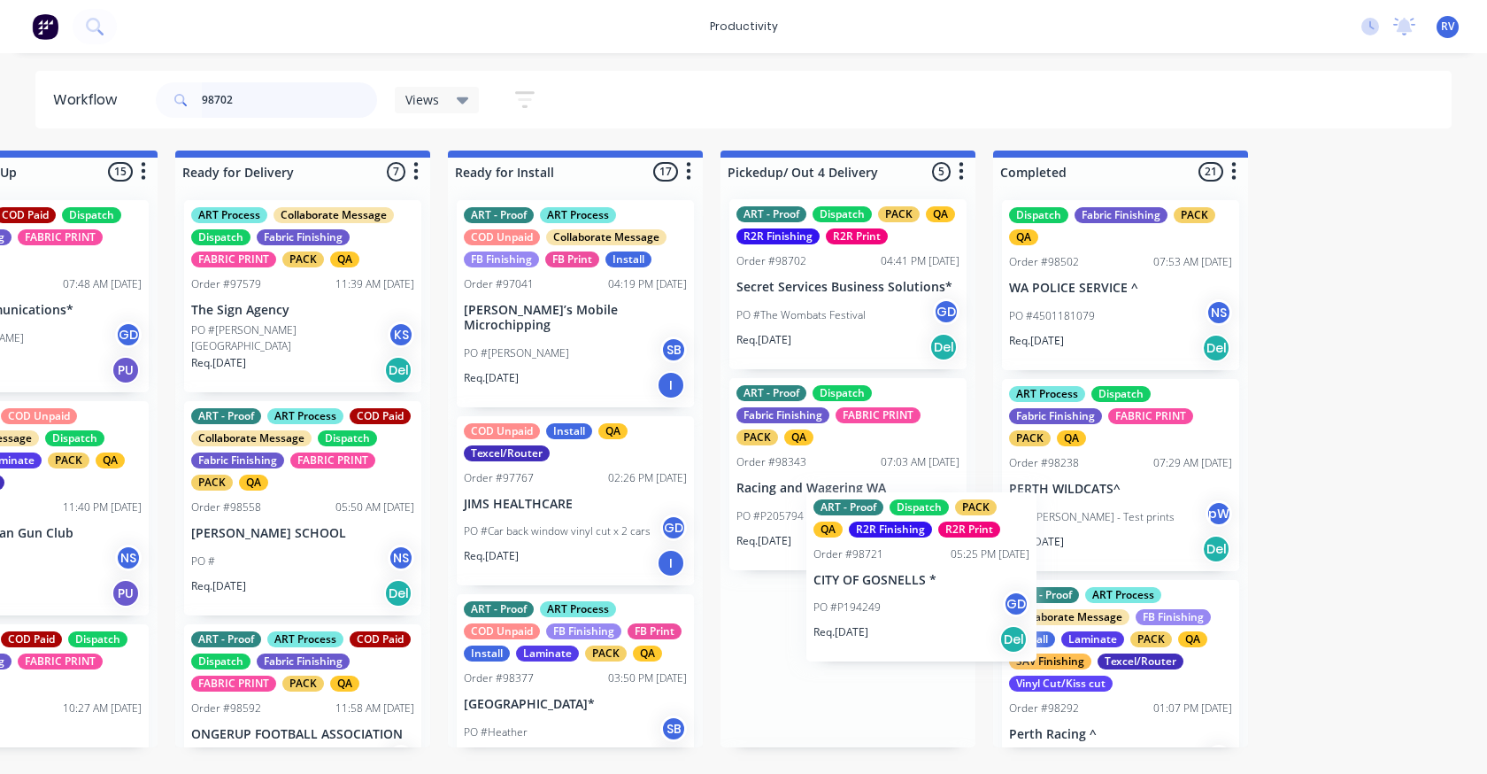
scroll to position [2, 0]
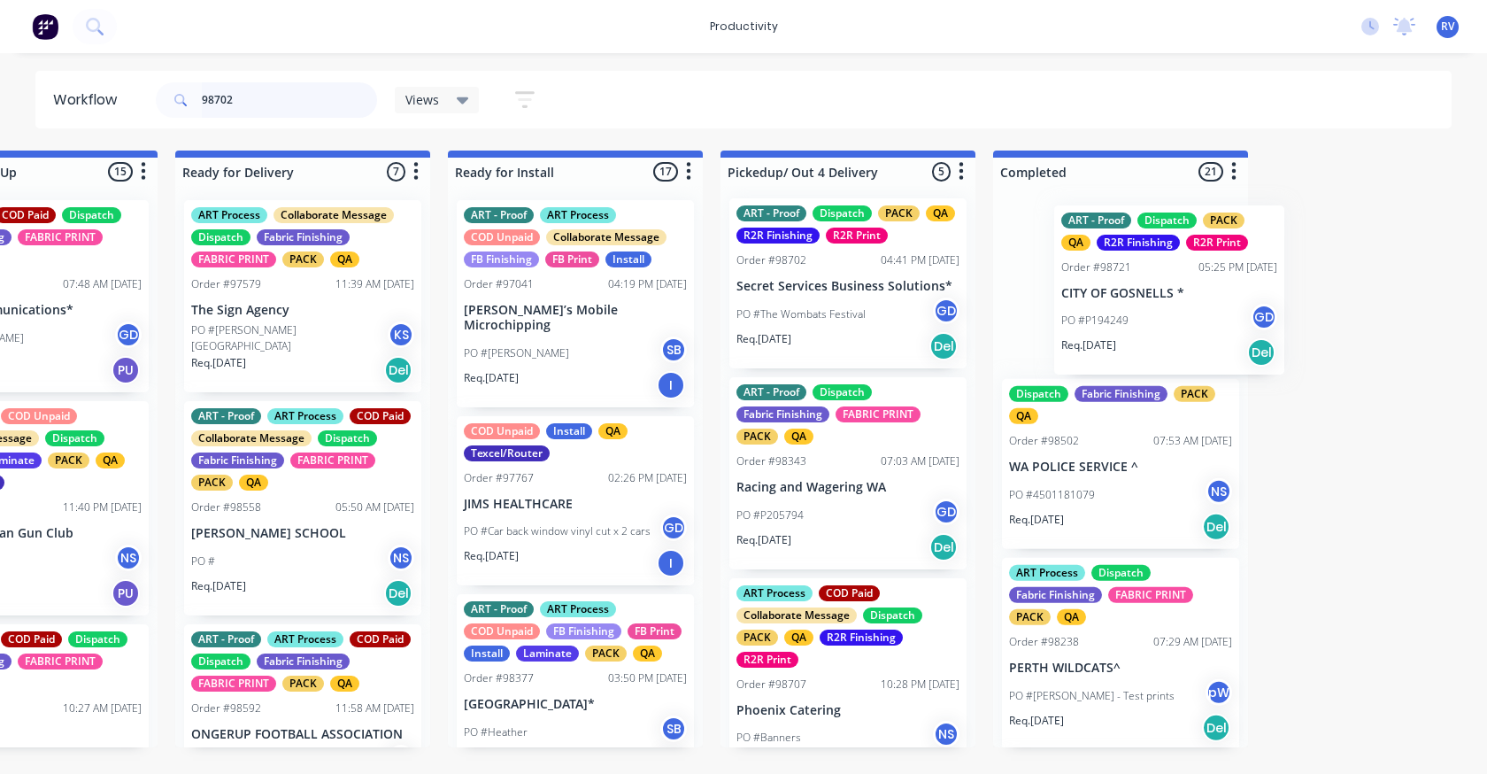
drag, startPoint x: 840, startPoint y: 699, endPoint x: 1149, endPoint y: 307, distance: 499.2
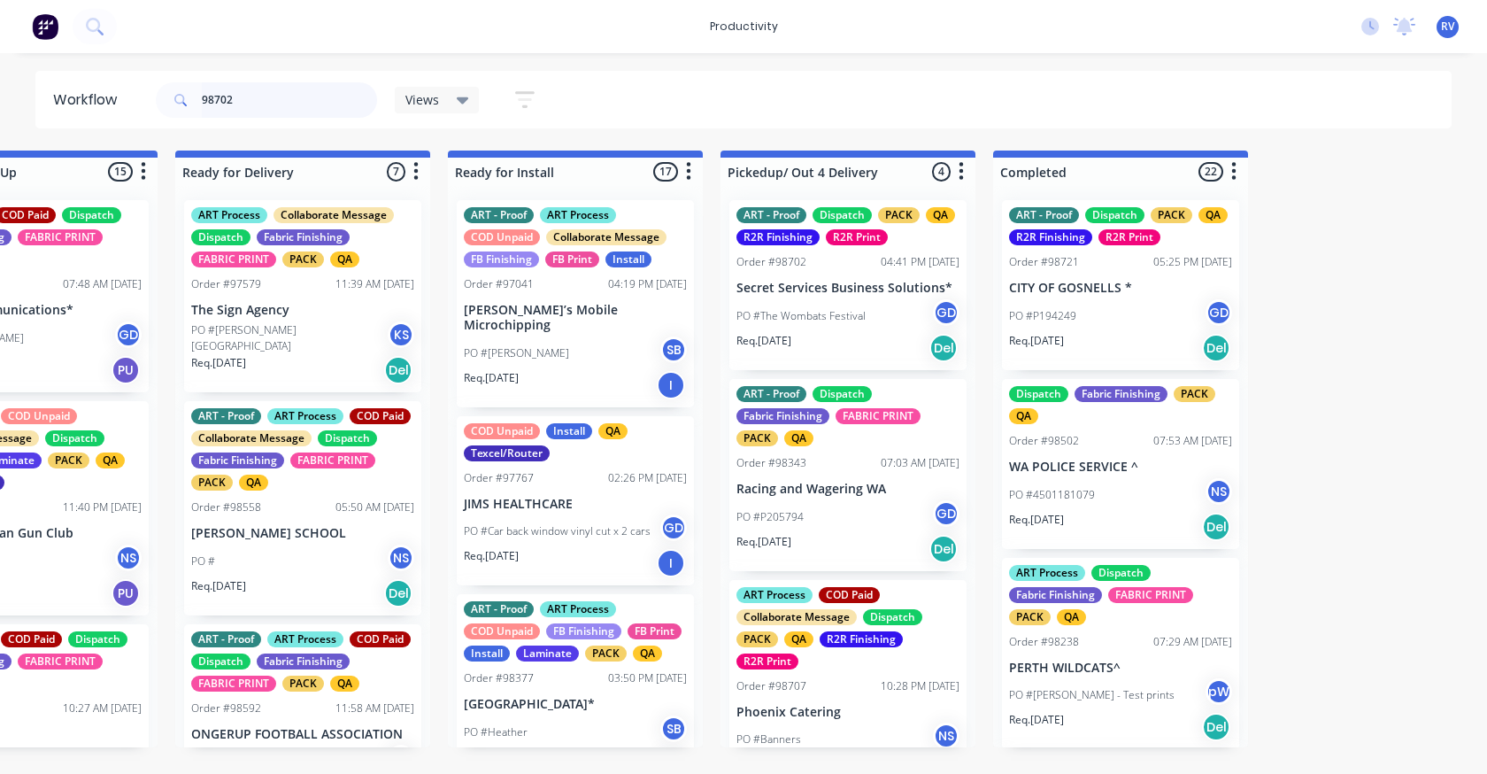
scroll to position [263, 0]
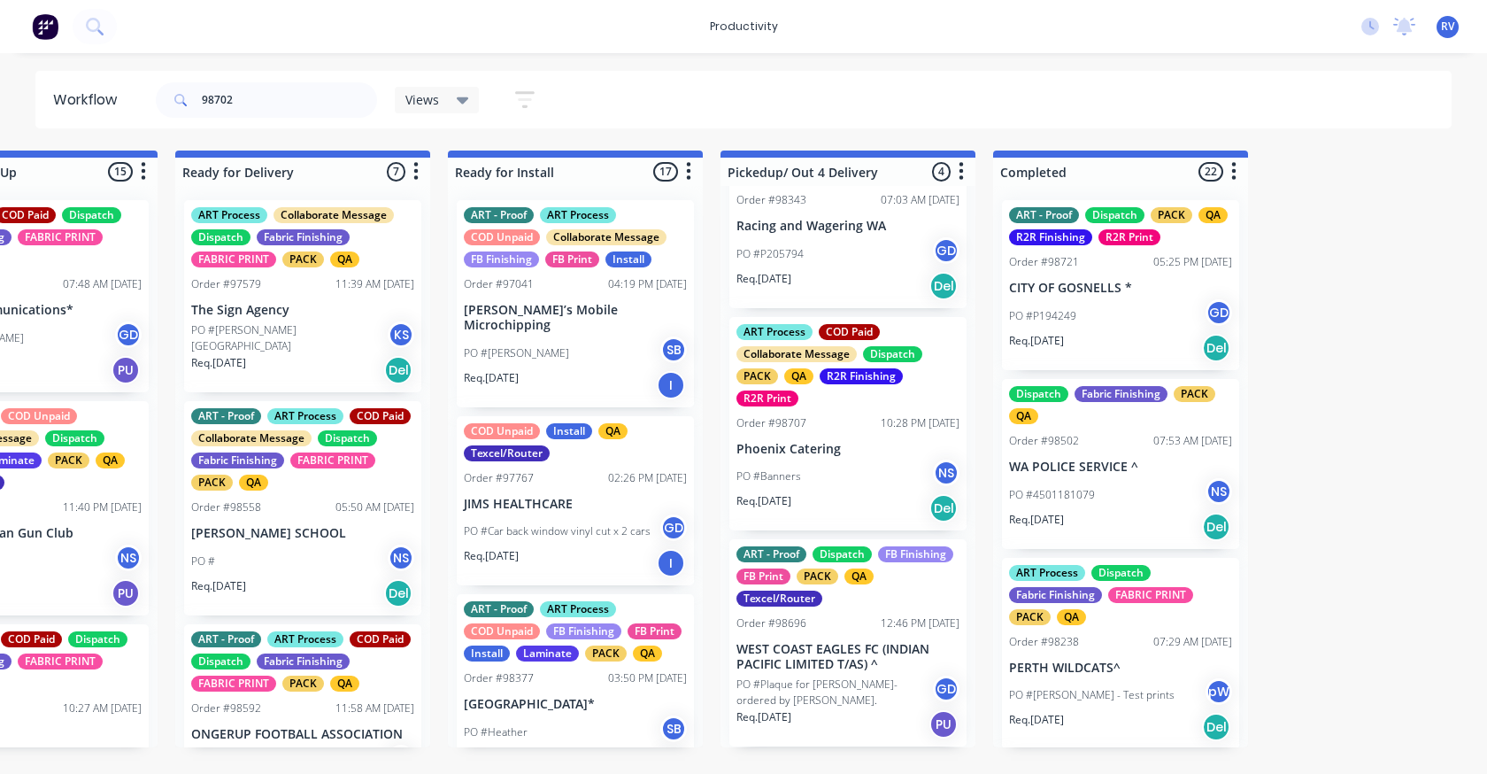
click at [842, 501] on div "Req. [DATE] Del" at bounding box center [847, 508] width 223 height 30
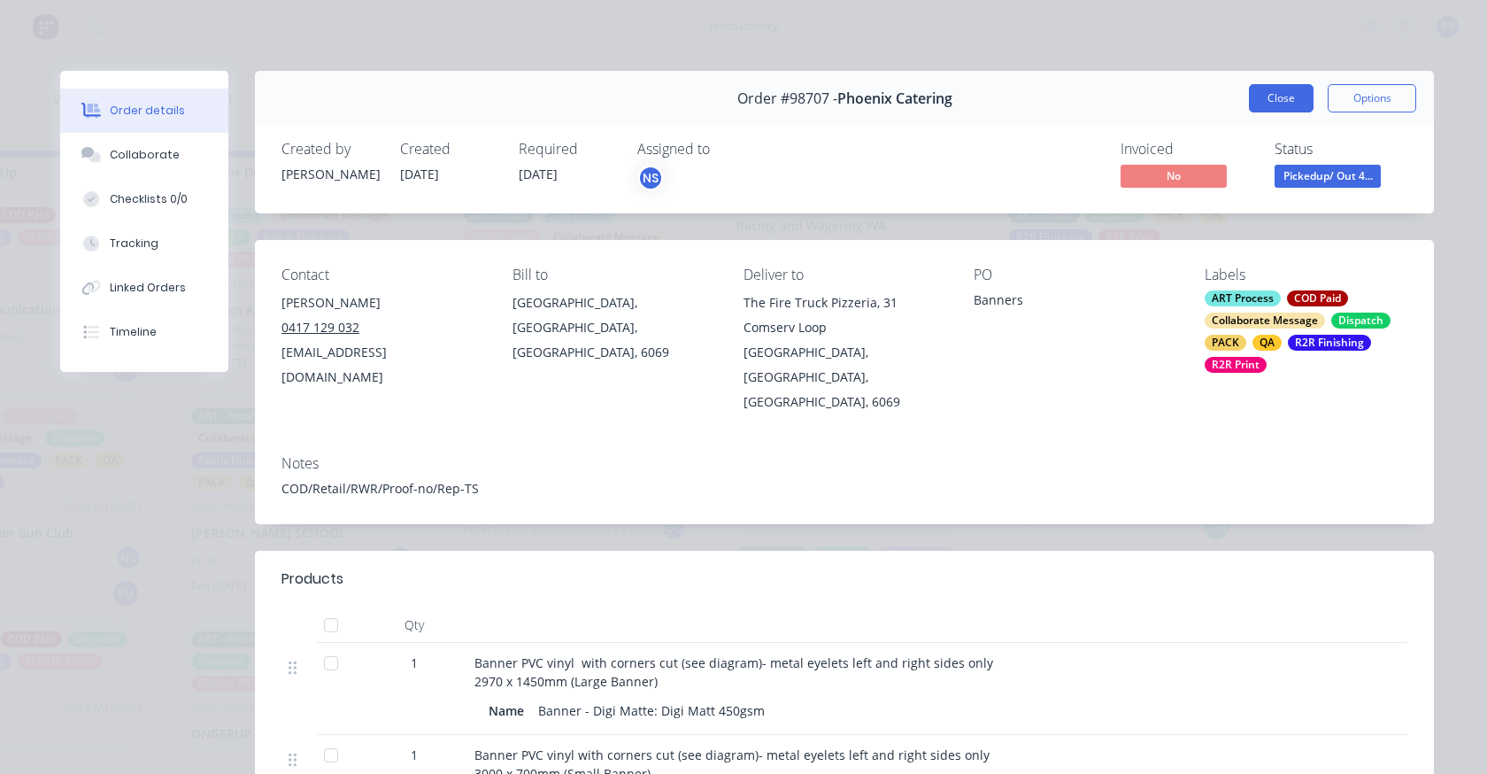
click at [1275, 101] on button "Close" at bounding box center [1281, 98] width 65 height 28
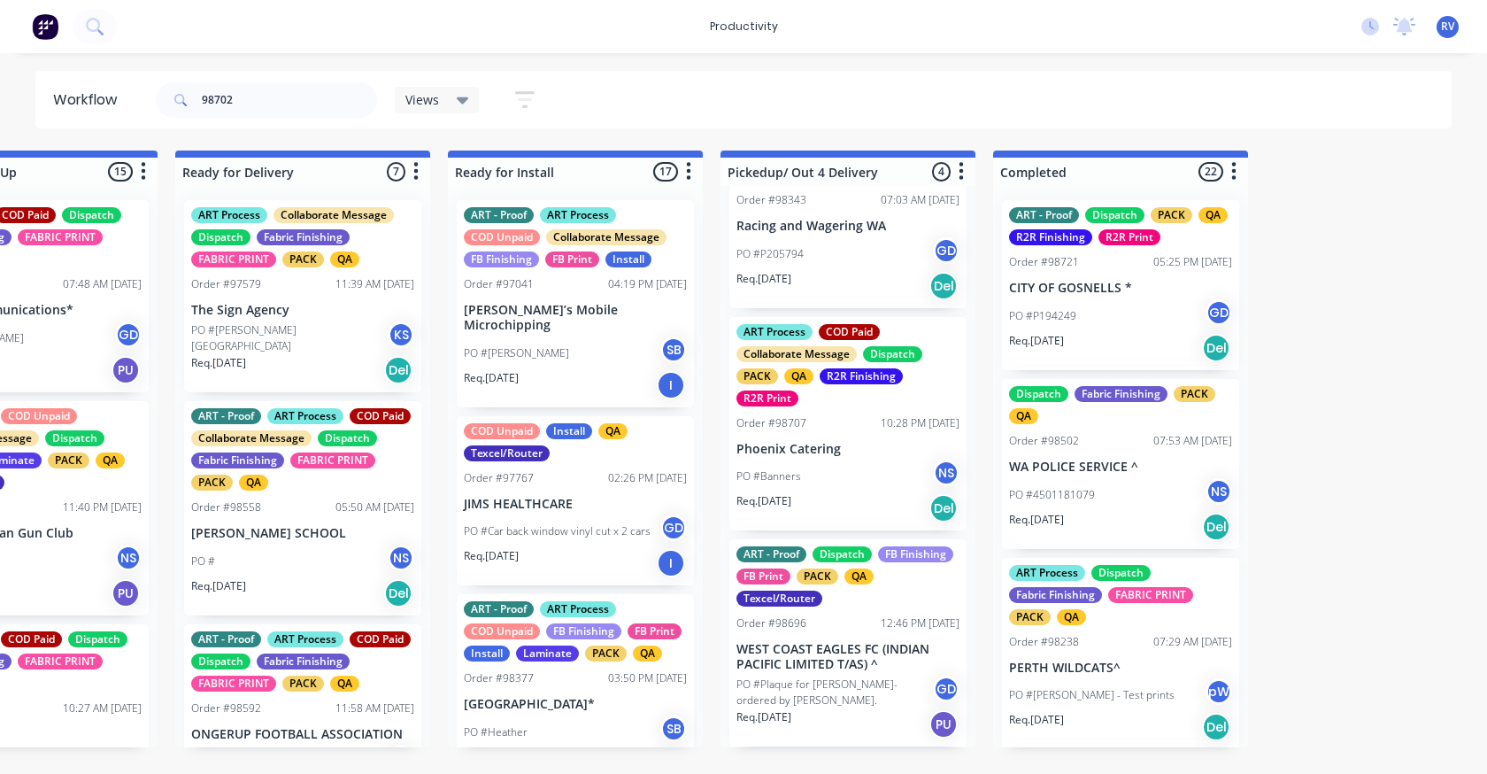
click at [815, 489] on div "PO #Banners NS" at bounding box center [847, 476] width 223 height 34
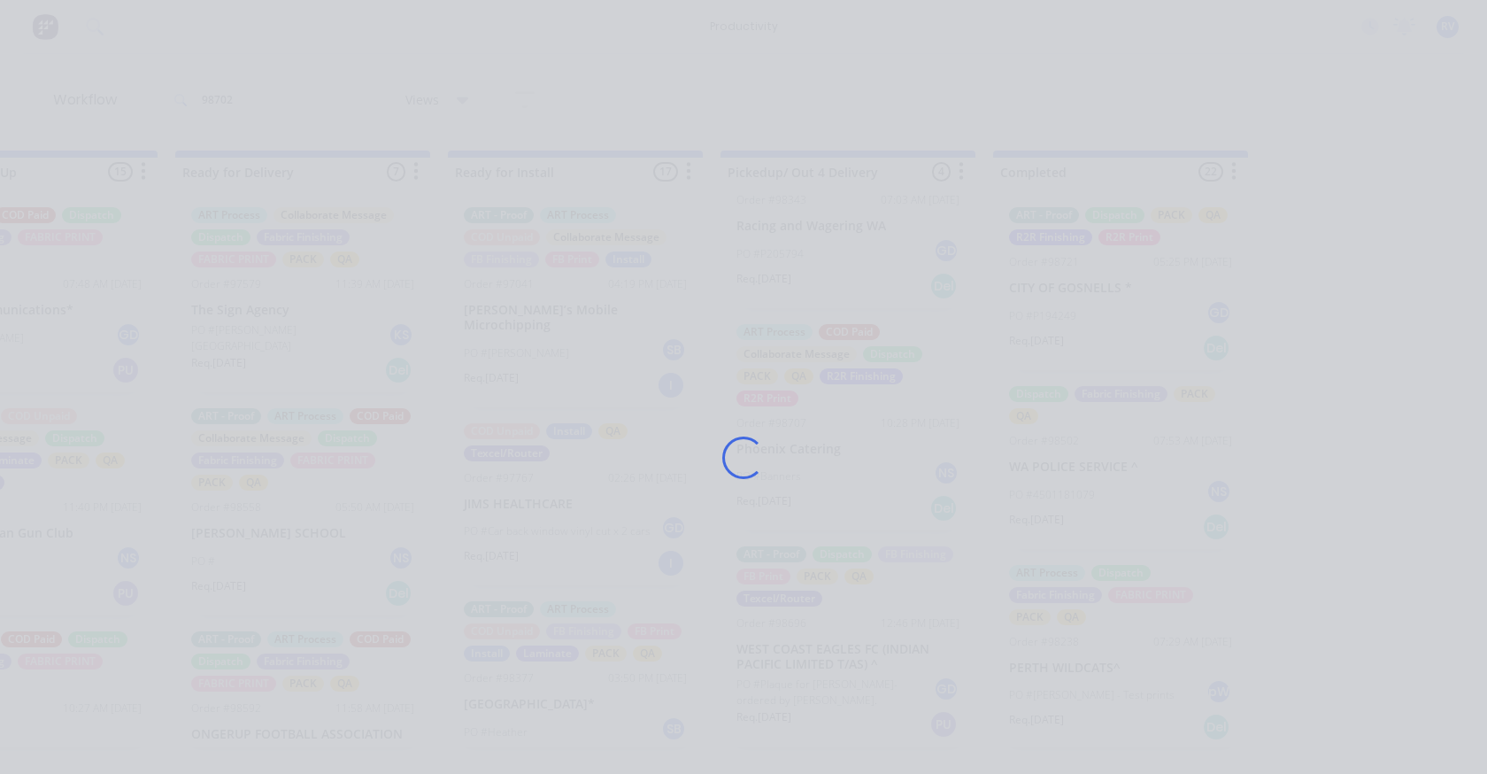
click at [1006, 398] on div "Loading..." at bounding box center [743, 458] width 1416 height 774
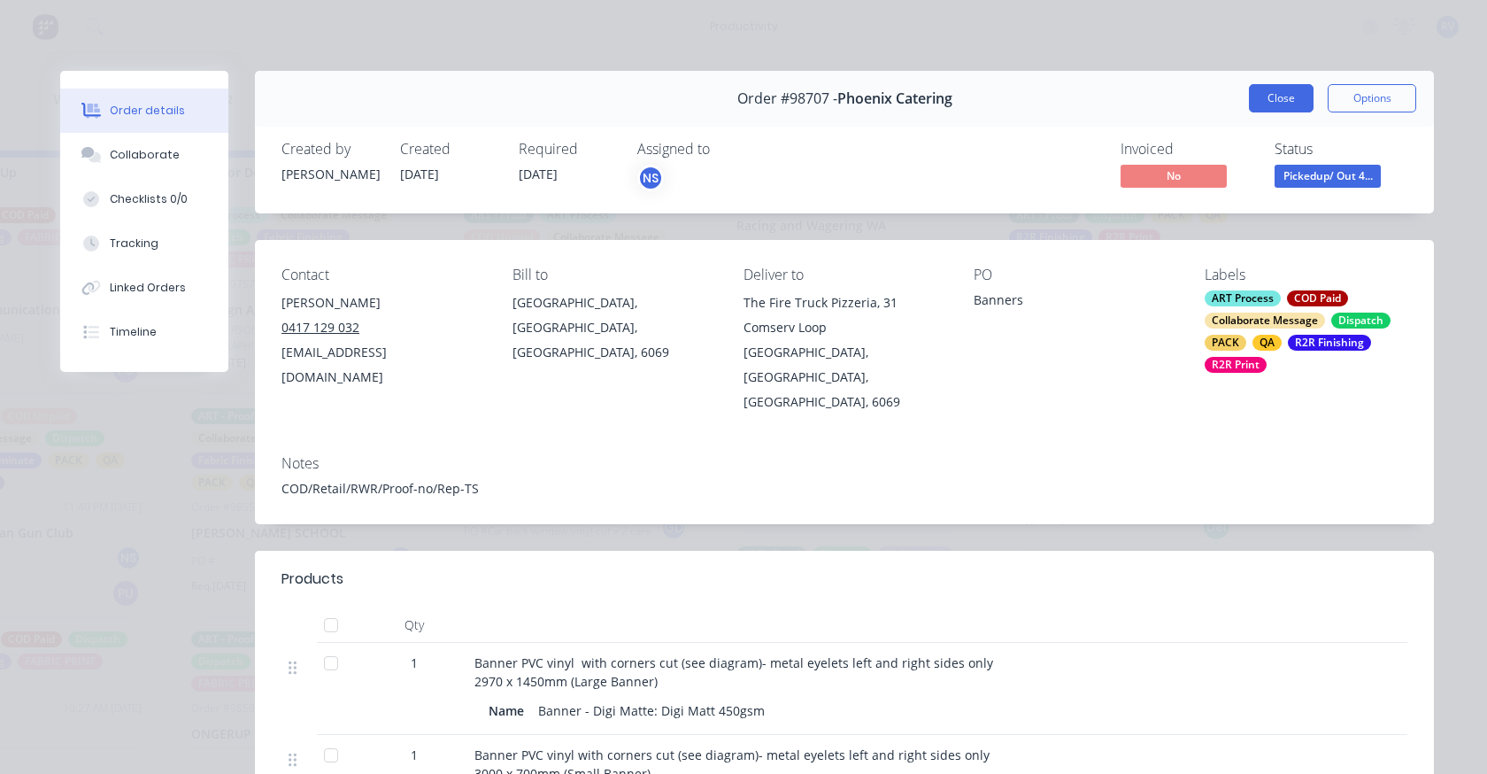
click at [1259, 110] on button "Close" at bounding box center [1281, 98] width 65 height 28
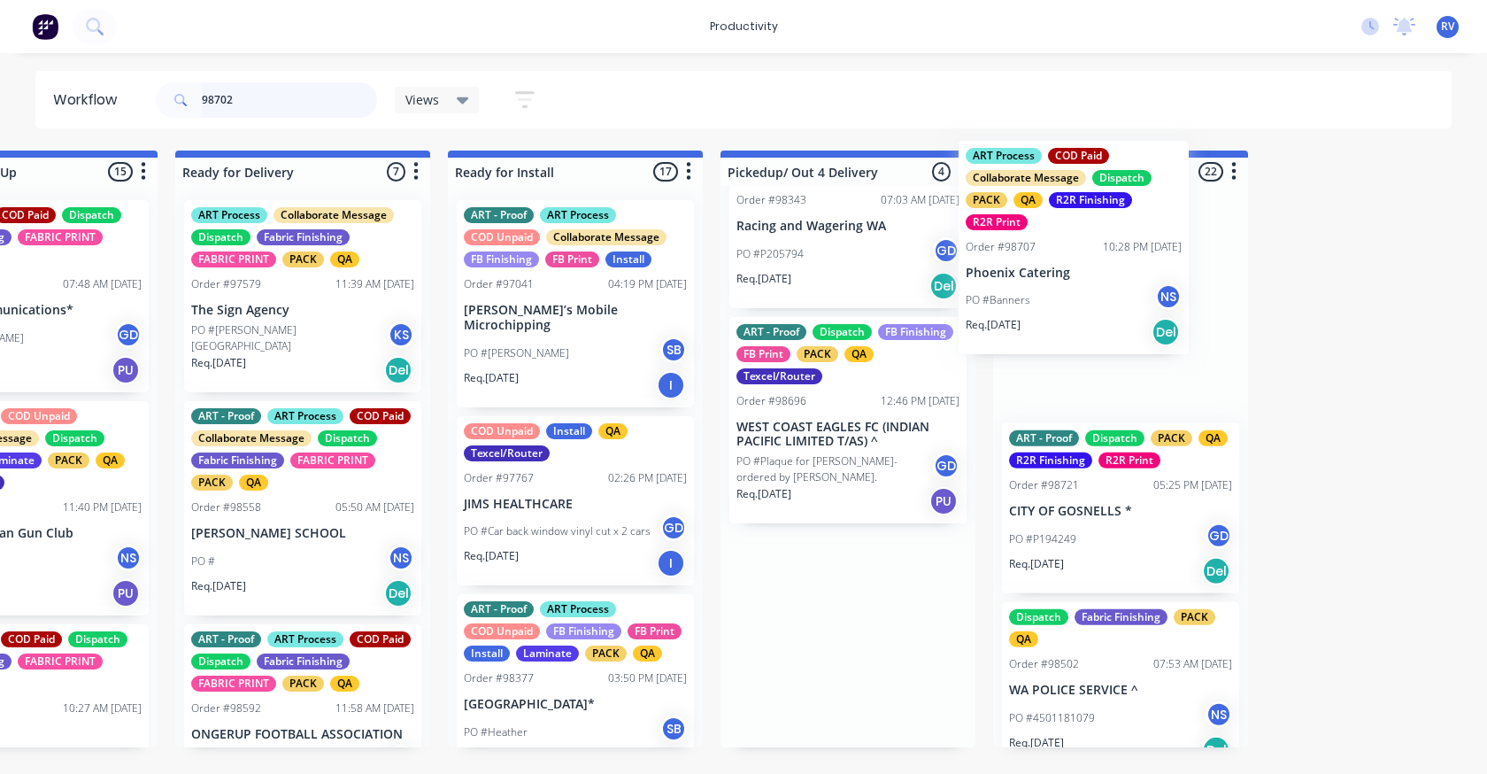
drag, startPoint x: 830, startPoint y: 468, endPoint x: 1071, endPoint y: 288, distance: 300.9
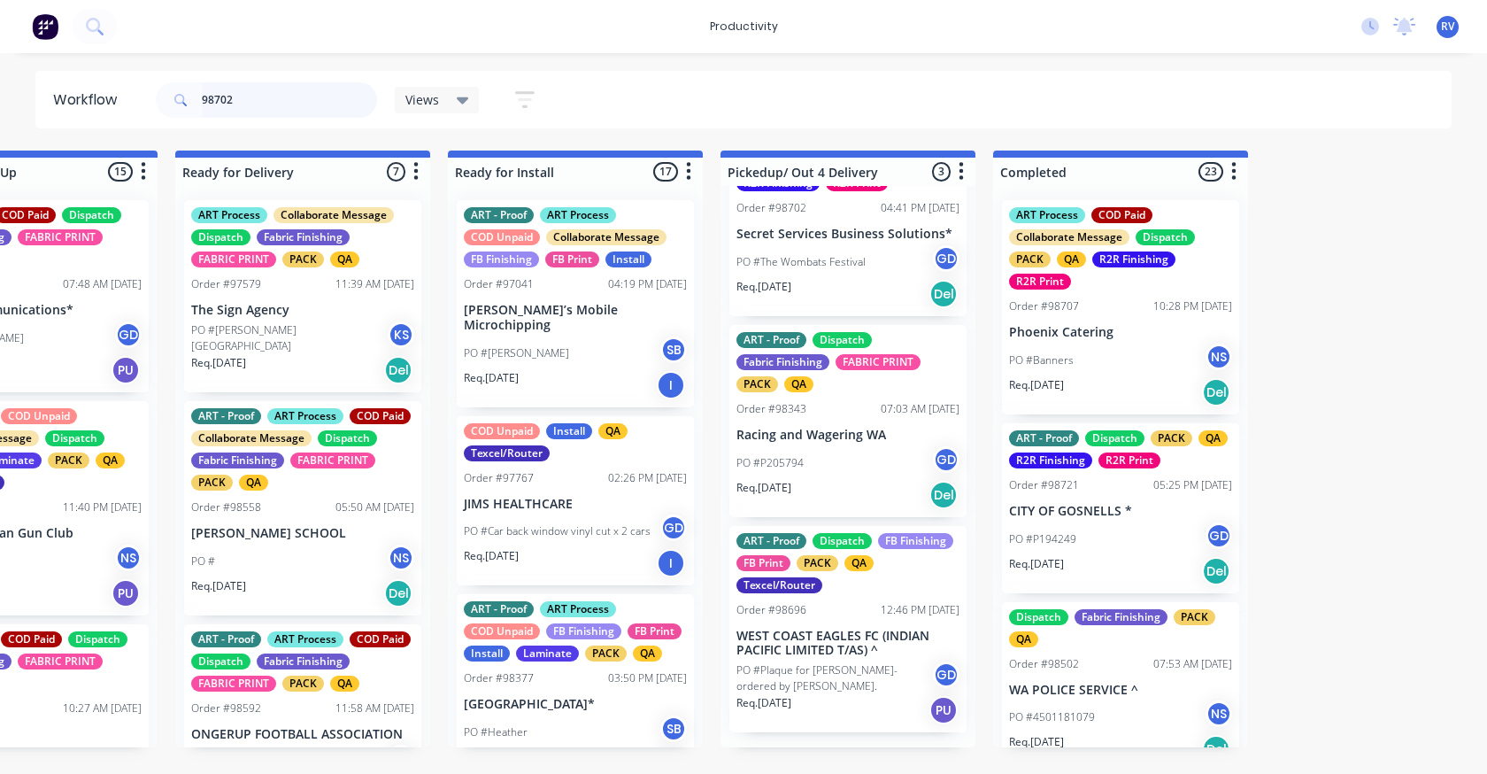
scroll to position [40, 0]
